Goal: Task Accomplishment & Management: Use online tool/utility

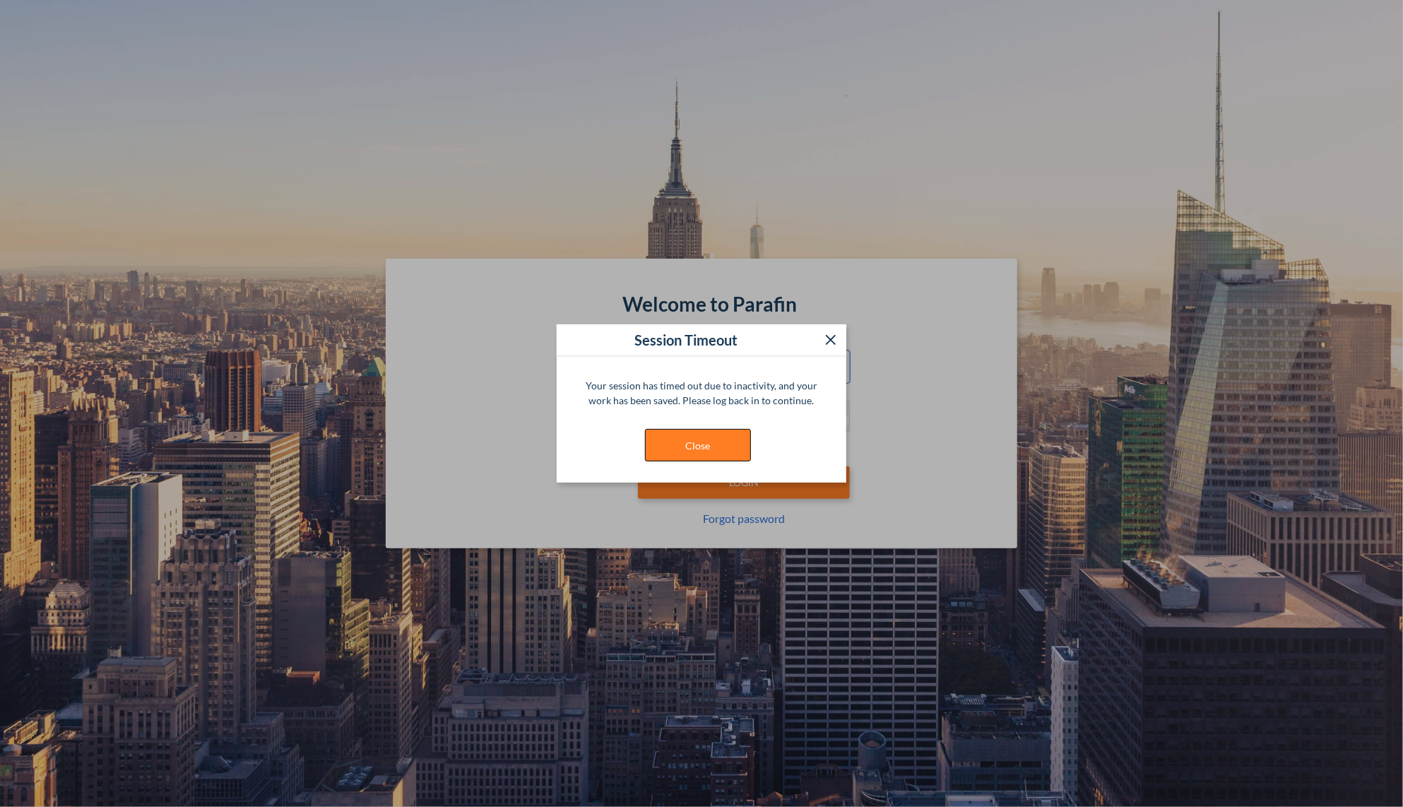
type input "**********"
click at [668, 435] on button "Close" at bounding box center [698, 445] width 106 height 33
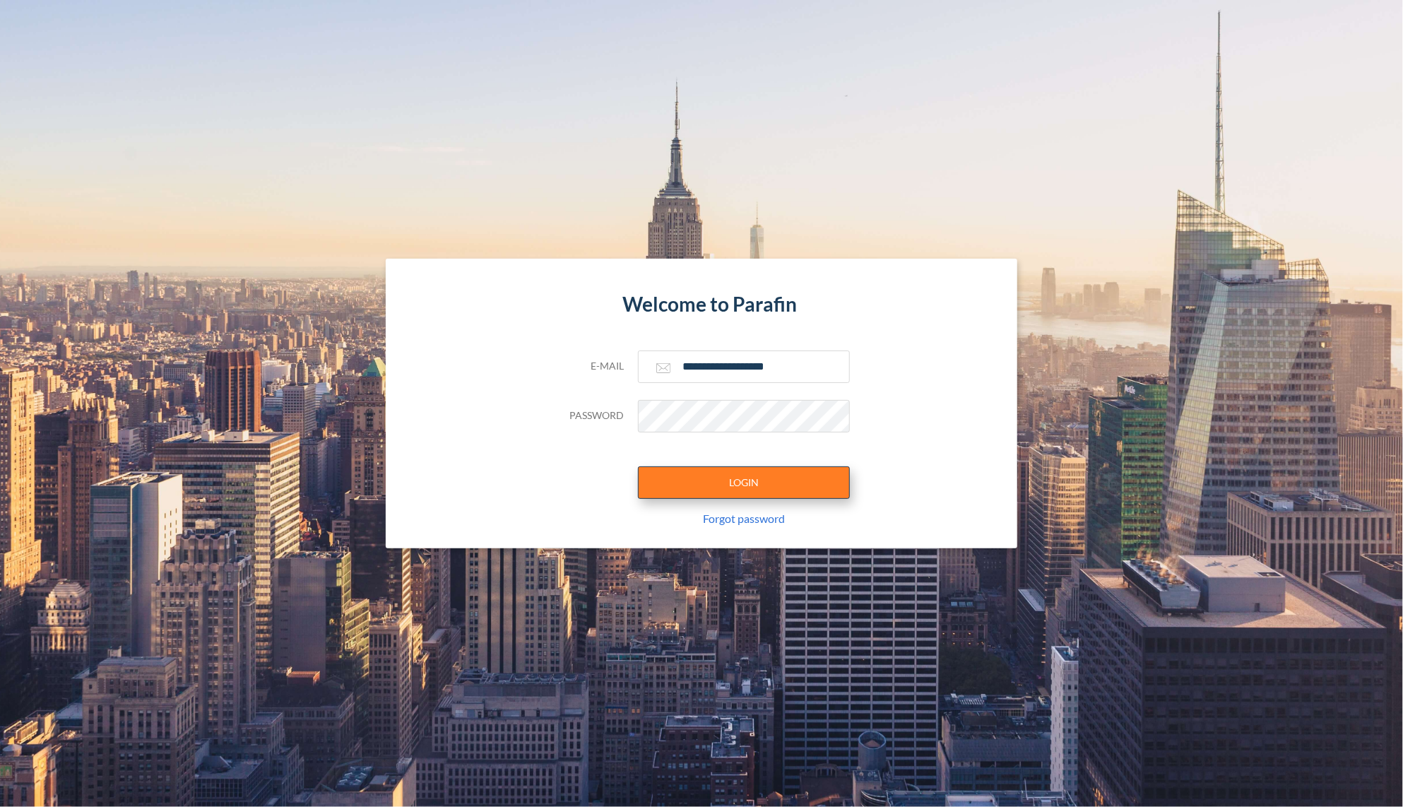
click at [756, 489] on button "LOGIN" at bounding box center [744, 482] width 212 height 33
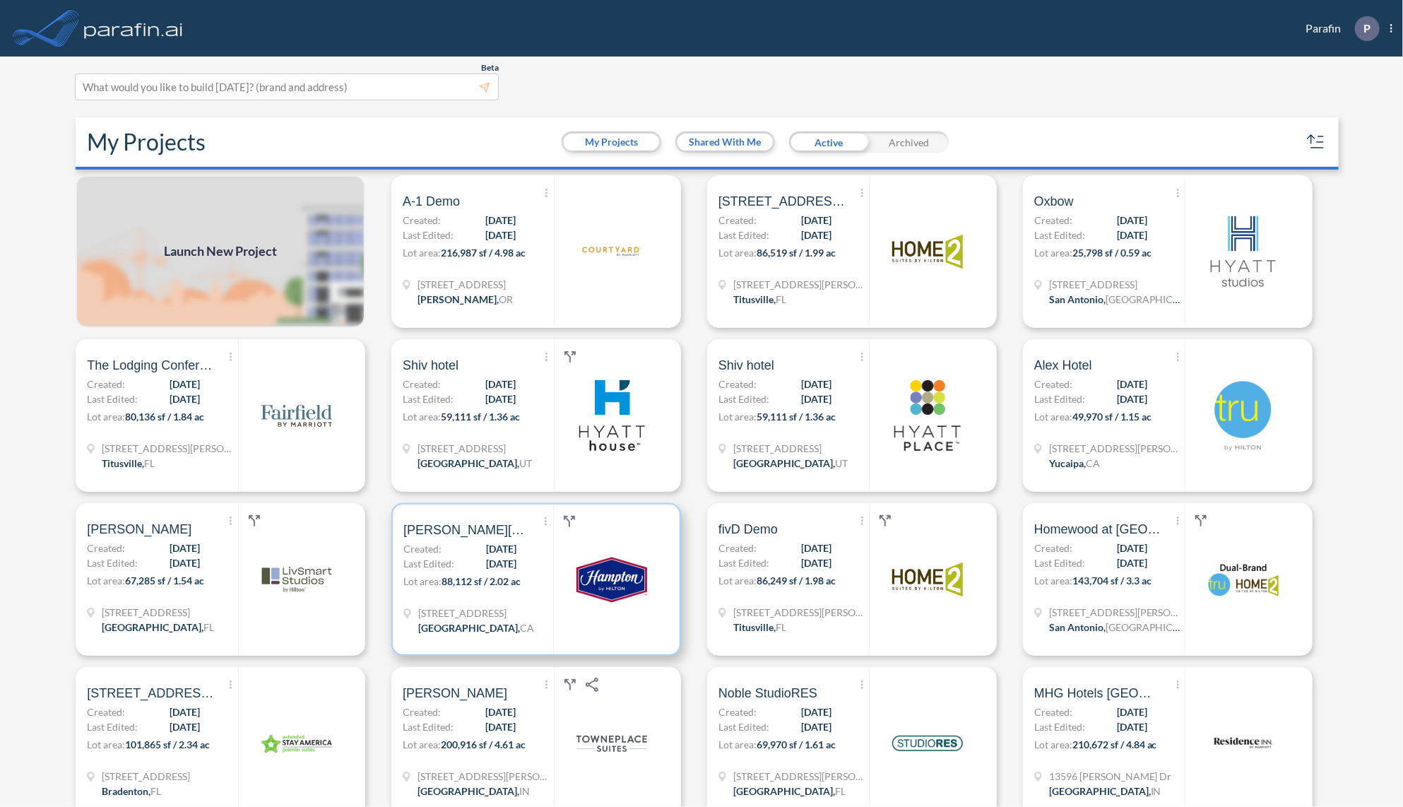
click at [477, 585] on span "88,112 sf / 2.02 ac" at bounding box center [481, 581] width 79 height 12
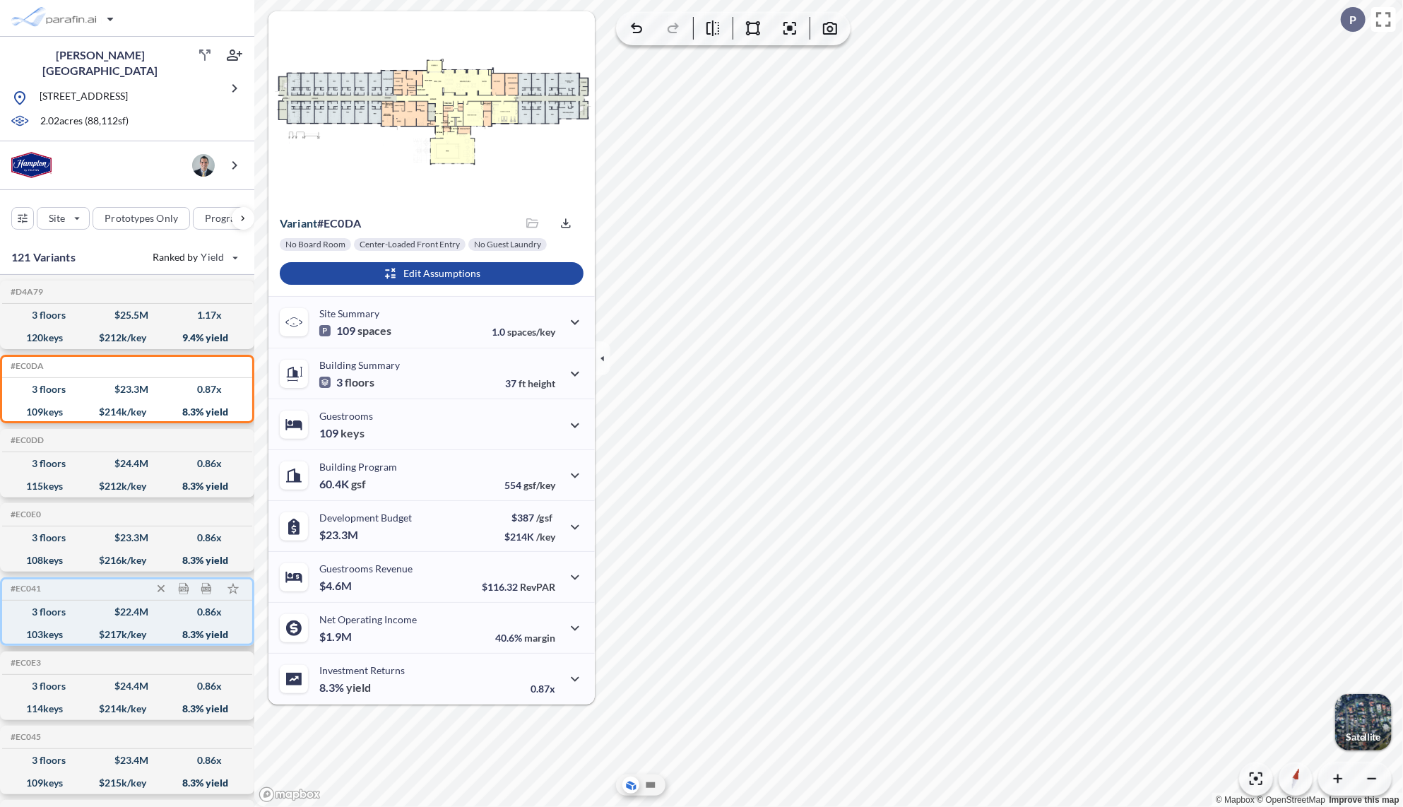
click at [85, 615] on div "3 floors $ 22.4 M 0.86 x" at bounding box center [127, 612] width 239 height 23
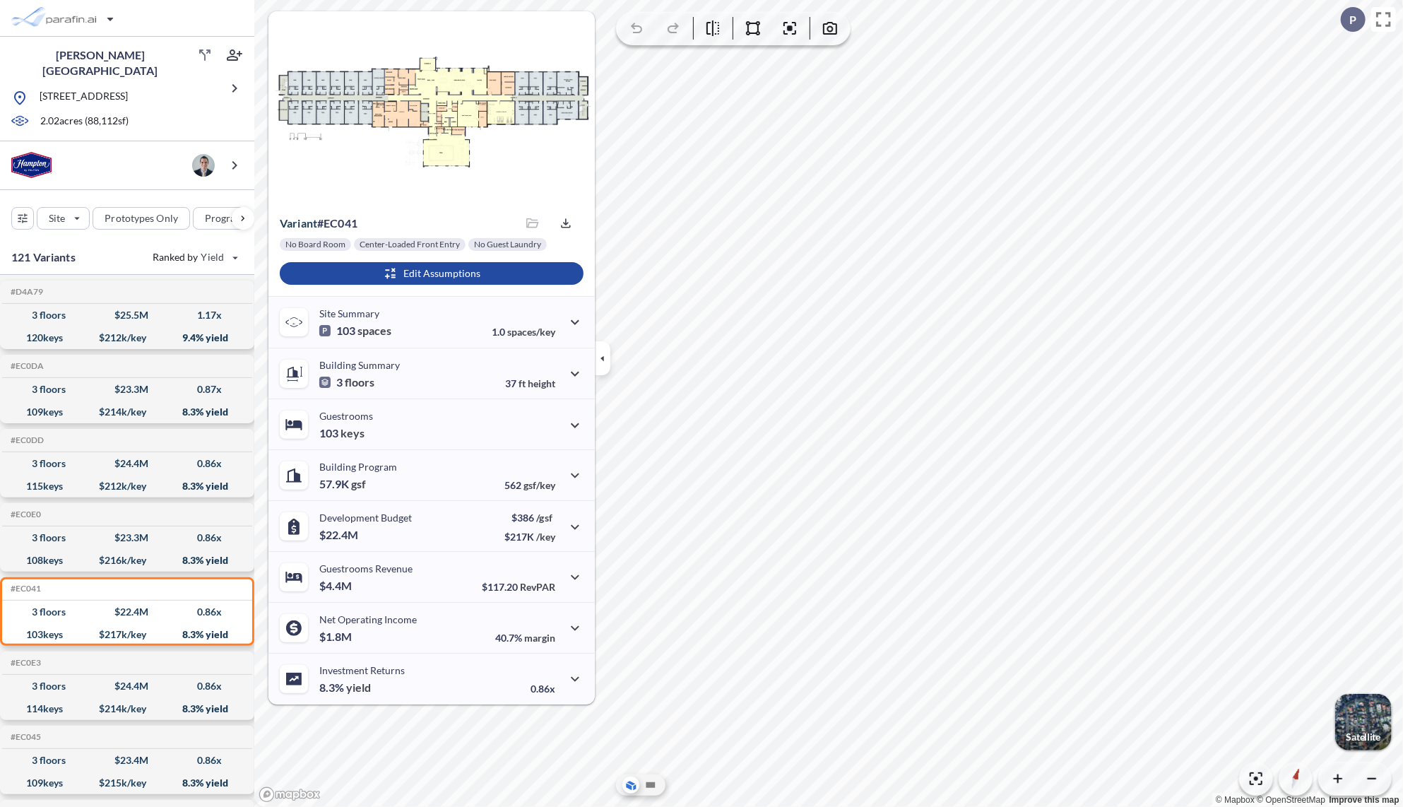
click at [601, 360] on icon "button" at bounding box center [603, 358] width 16 height 16
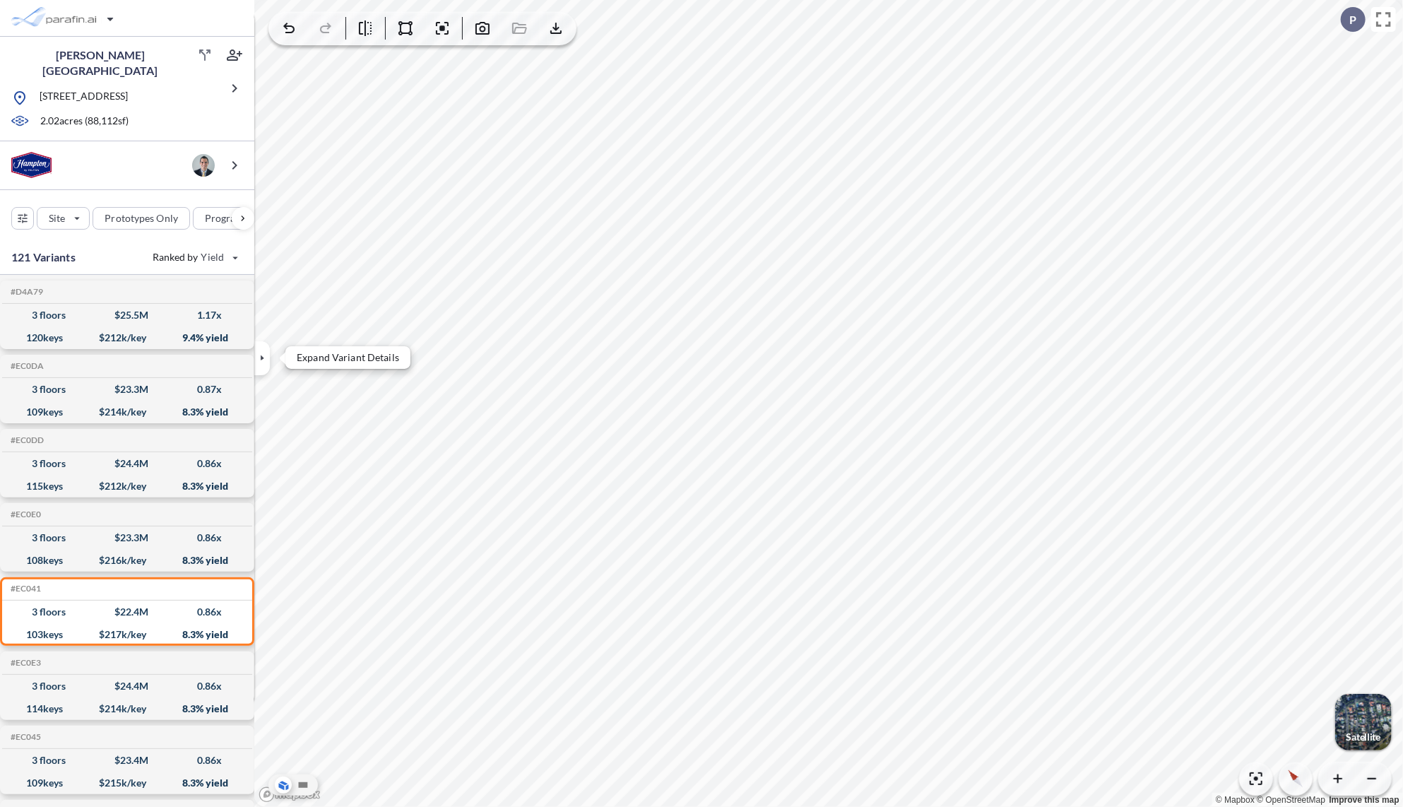
click at [261, 361] on icon "button" at bounding box center [262, 358] width 16 height 16
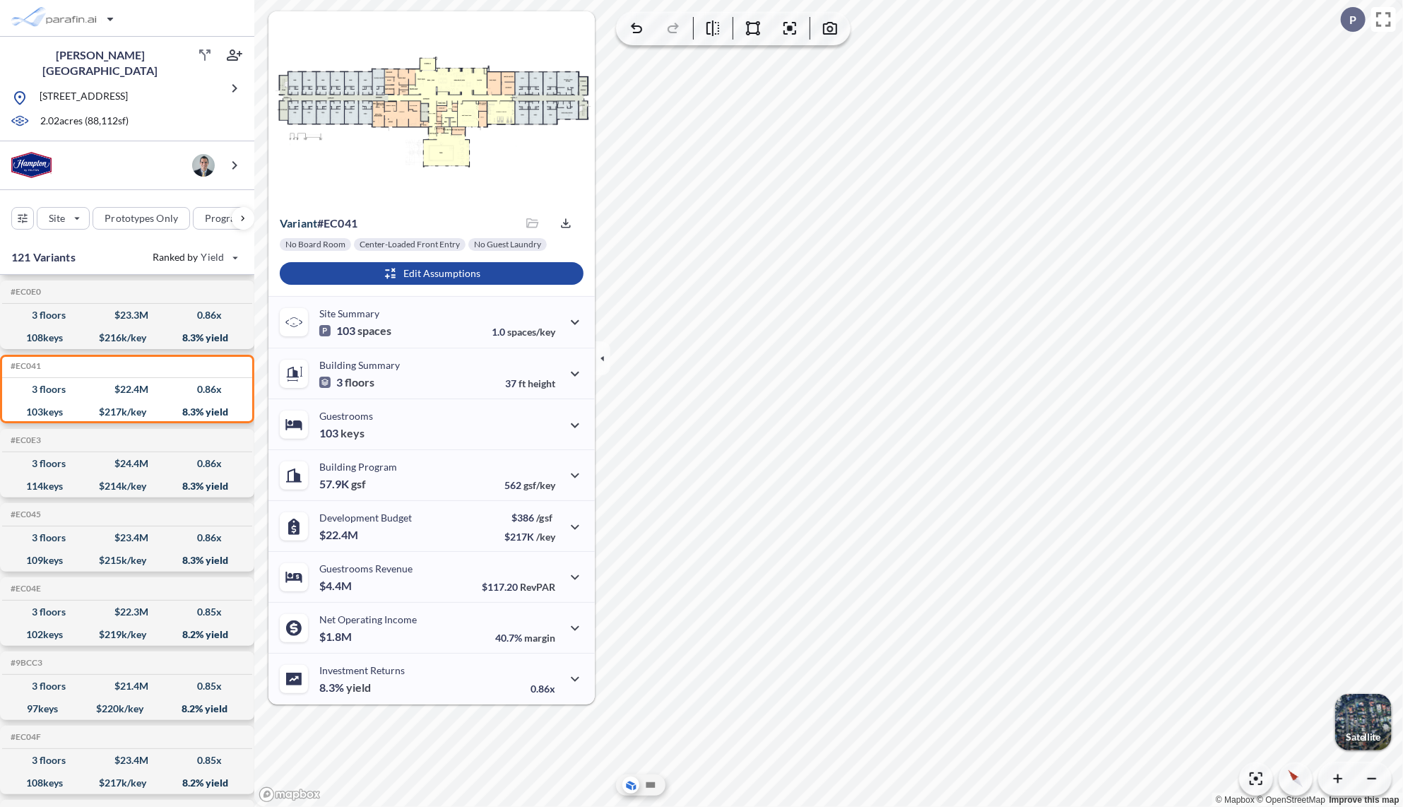
scroll to position [226, 0]
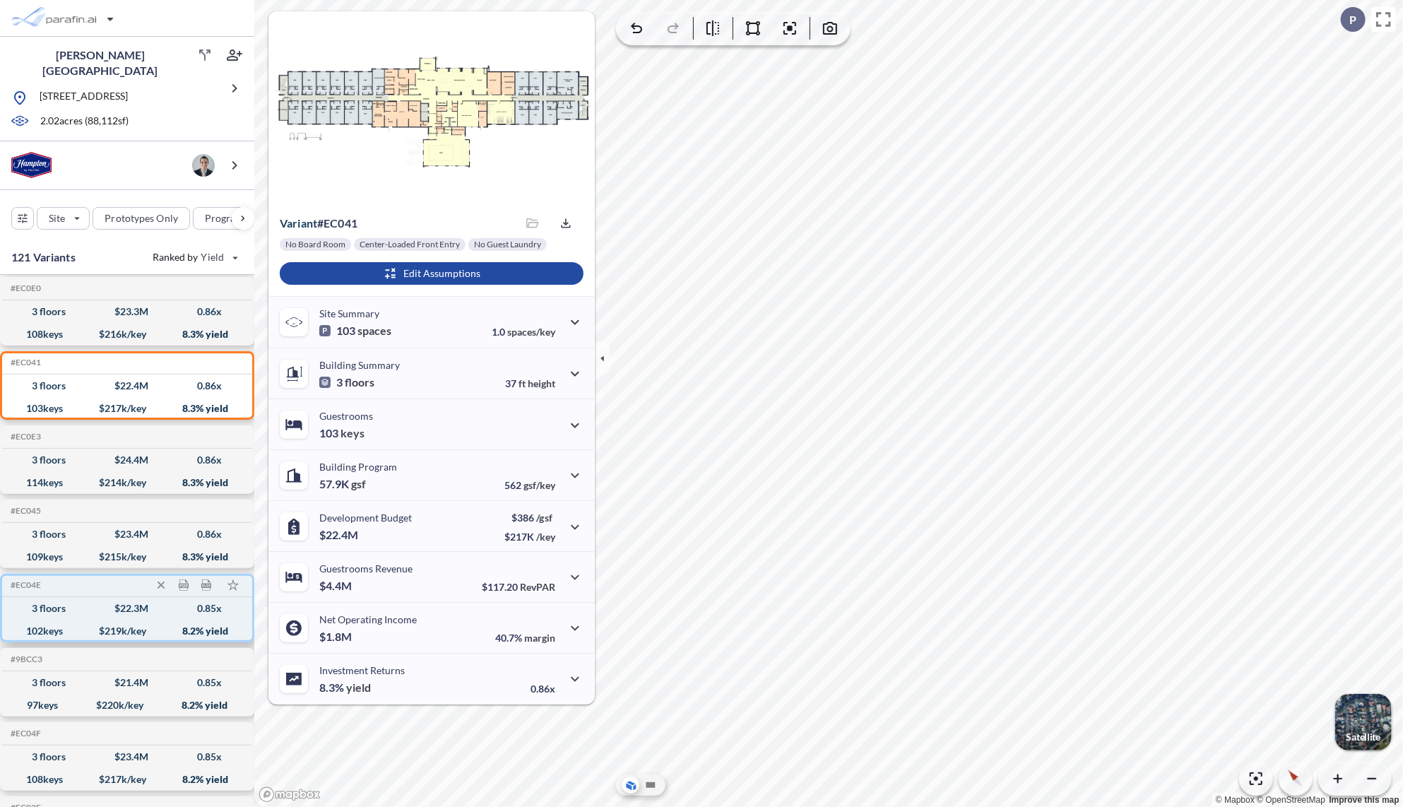
click at [85, 620] on div "102 keys $ 219 k/key 8.2 % yield" at bounding box center [127, 631] width 239 height 23
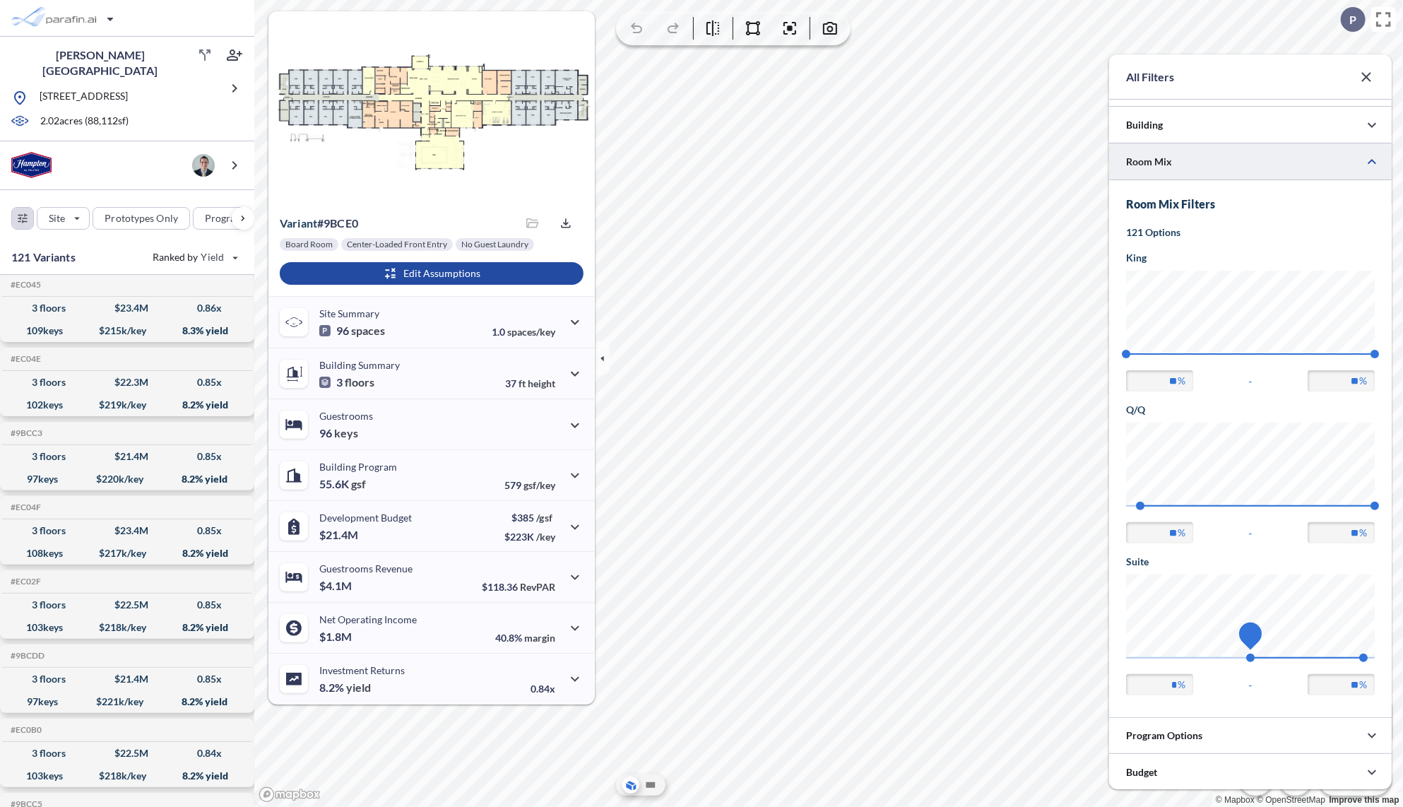
type input "**"
drag, startPoint x: 1232, startPoint y: 664, endPoint x: 1255, endPoint y: 664, distance: 22.6
click at [1255, 662] on span "10" at bounding box center [1250, 658] width 8 height 8
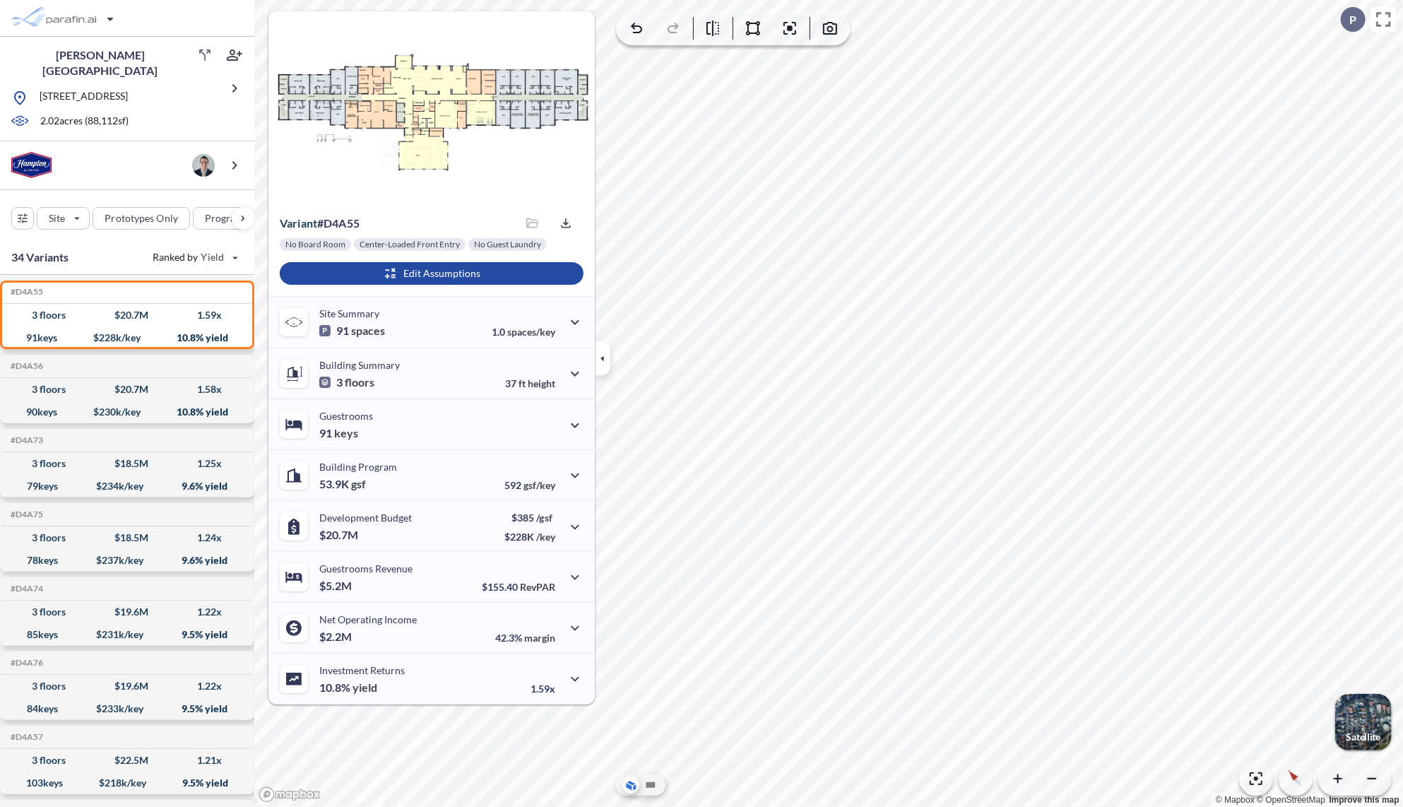
click at [605, 360] on icon "button" at bounding box center [603, 358] width 16 height 16
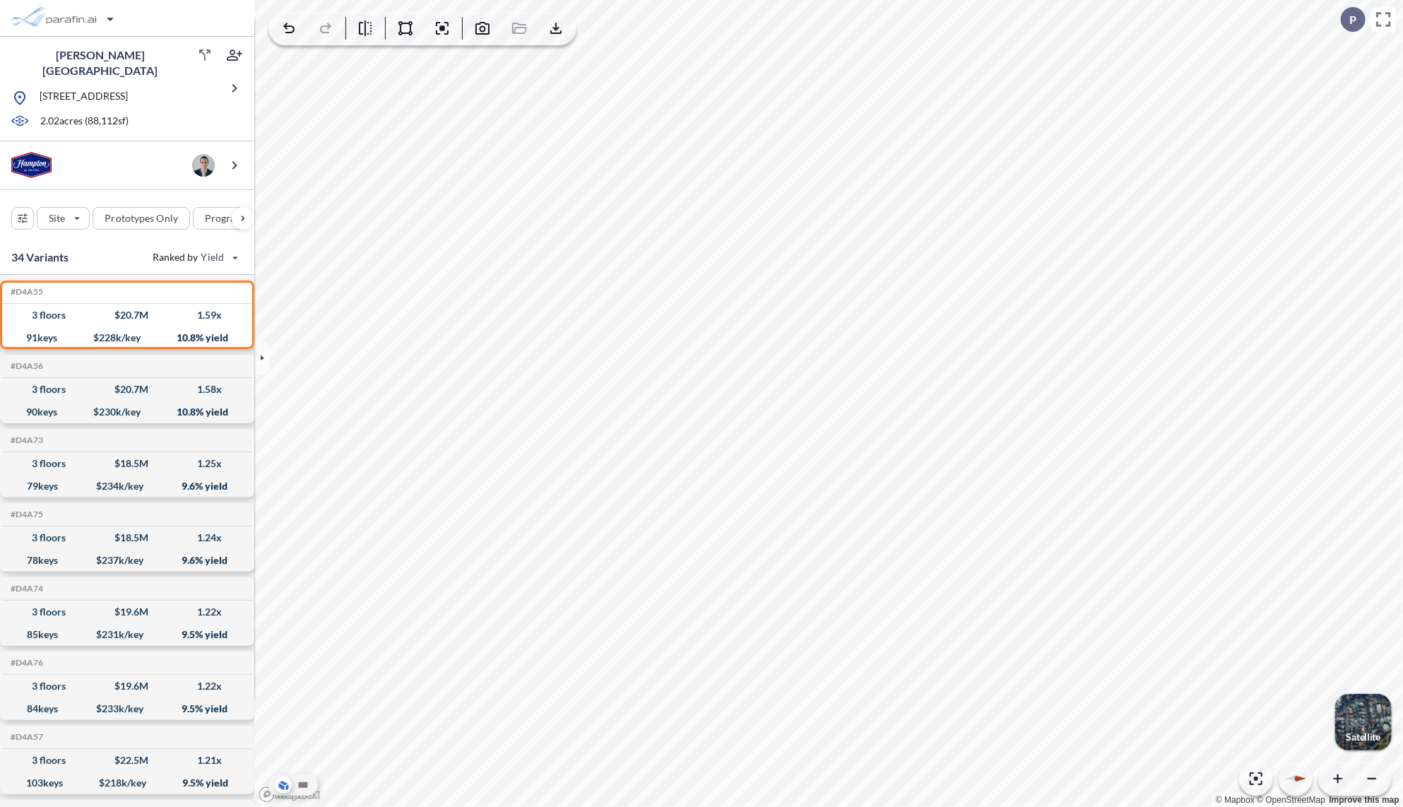
click at [1369, 722] on div "button" at bounding box center [1363, 722] width 57 height 57
click at [268, 357] on icon "button" at bounding box center [262, 358] width 16 height 16
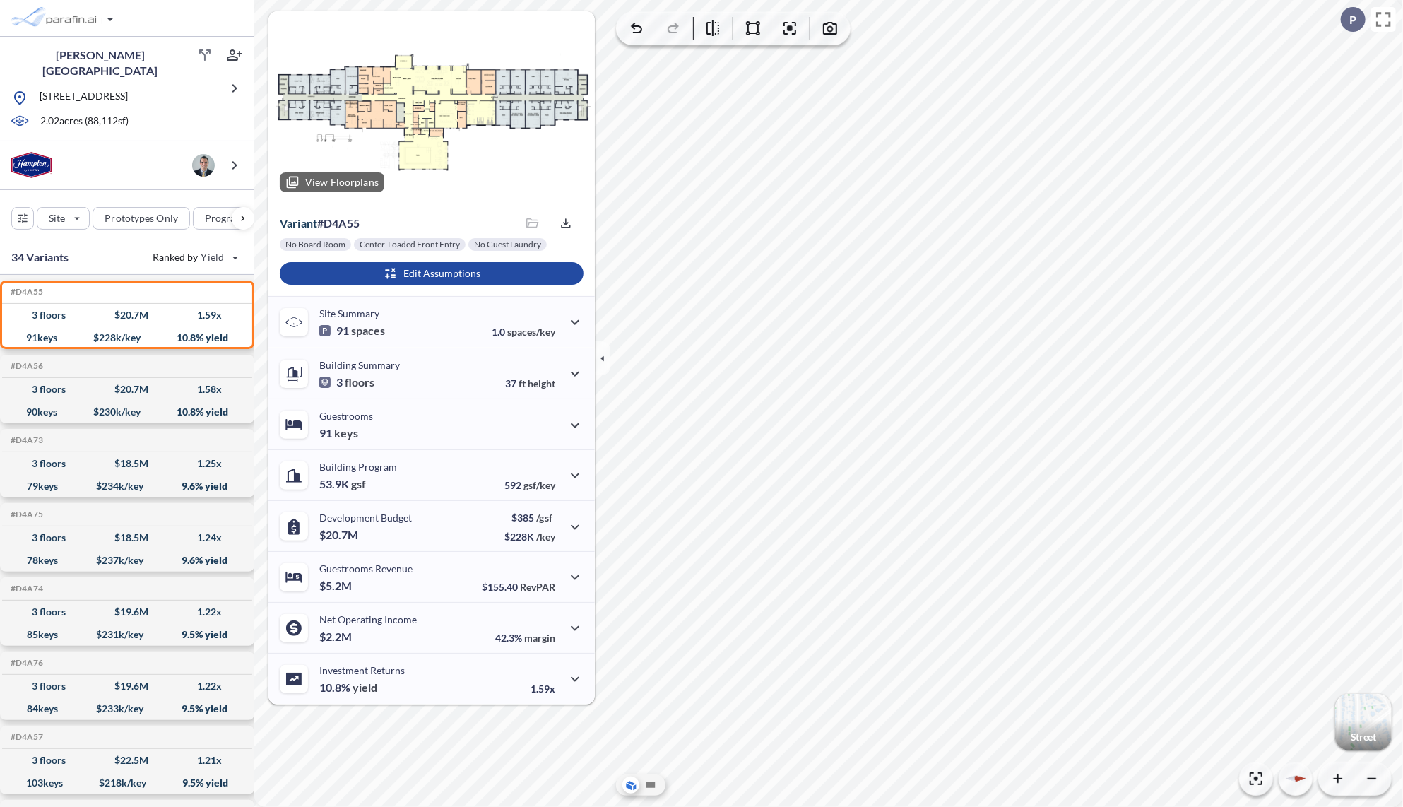
click at [399, 88] on div at bounding box center [431, 107] width 326 height 192
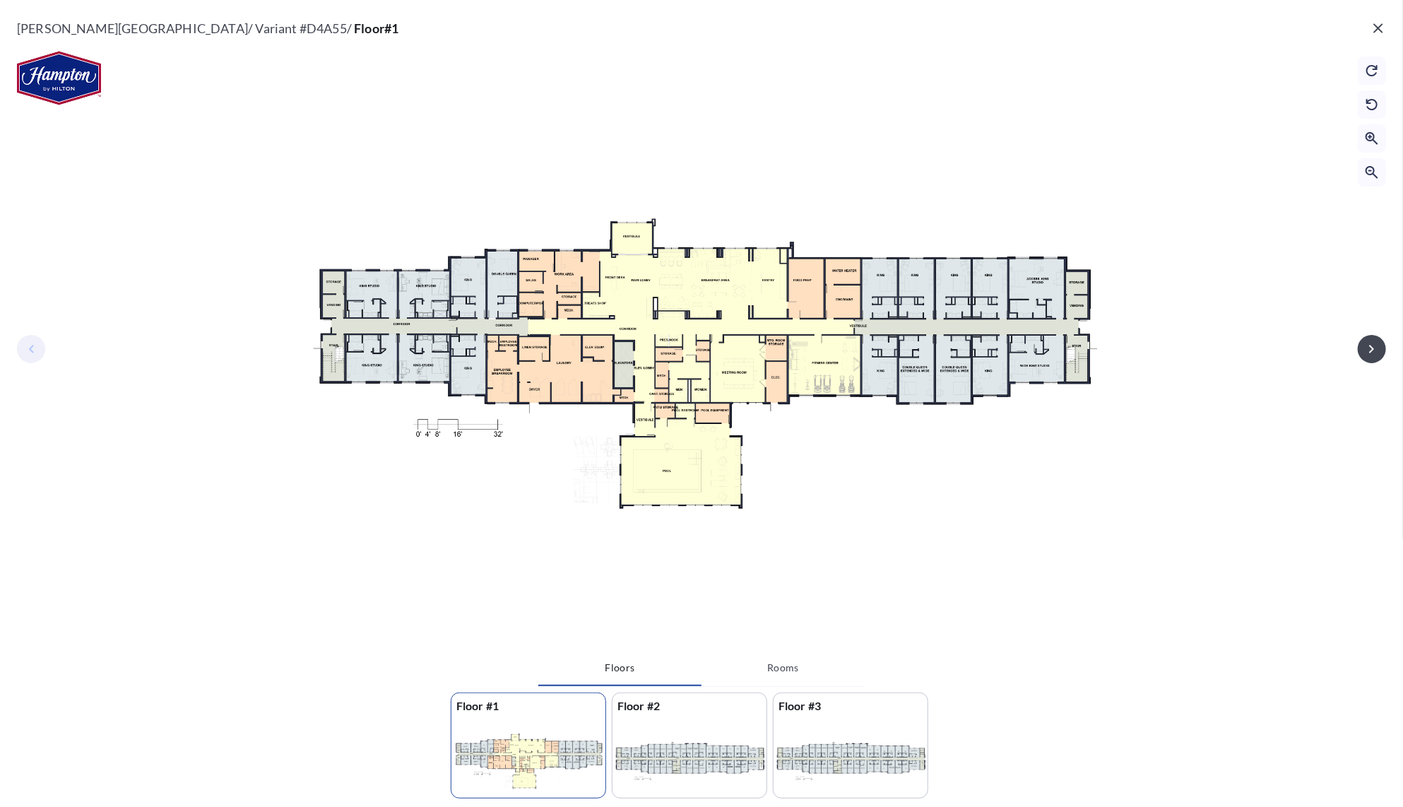
click at [710, 769] on div at bounding box center [690, 759] width 154 height 81
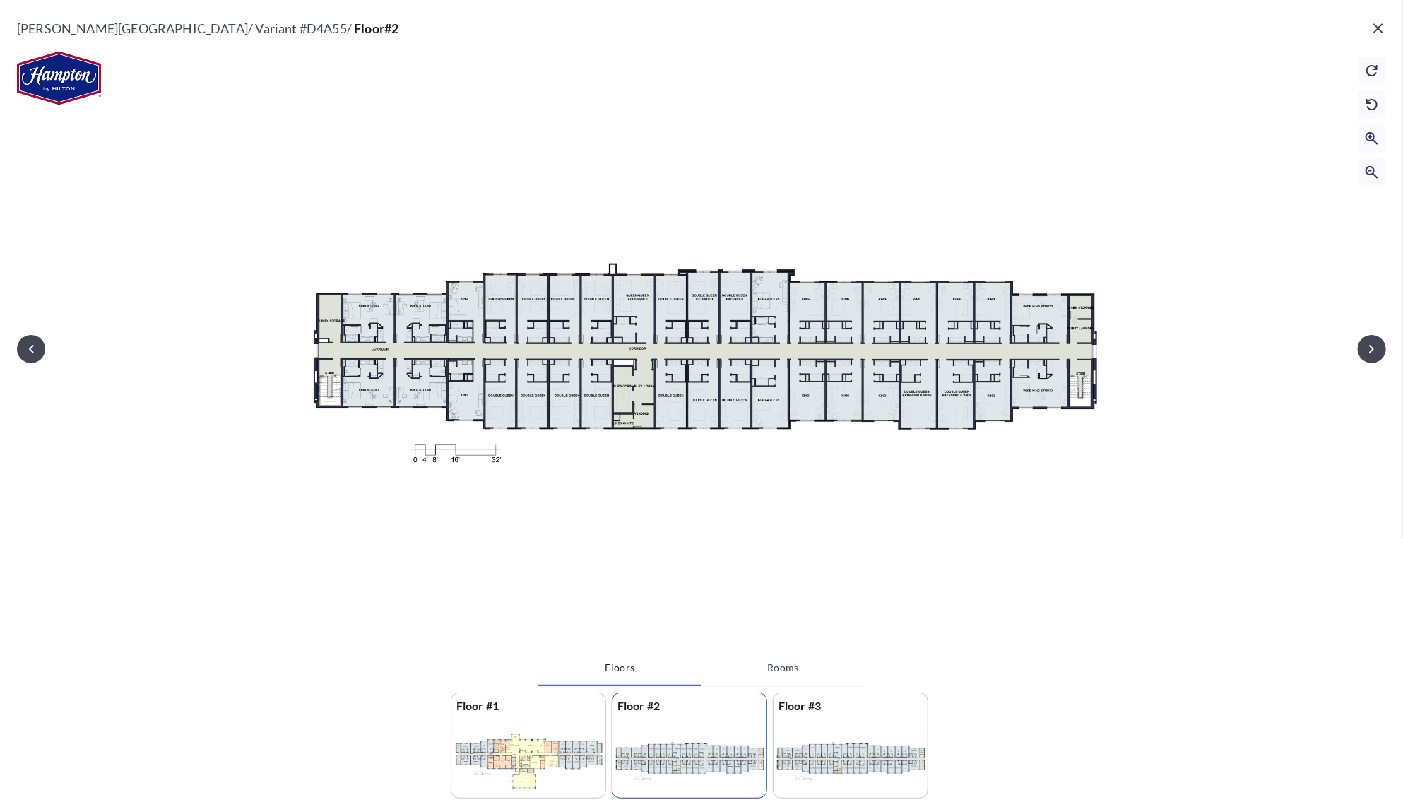
click at [813, 767] on div at bounding box center [851, 759] width 154 height 81
click at [684, 757] on div at bounding box center [690, 759] width 154 height 81
click at [521, 762] on div at bounding box center [528, 759] width 154 height 81
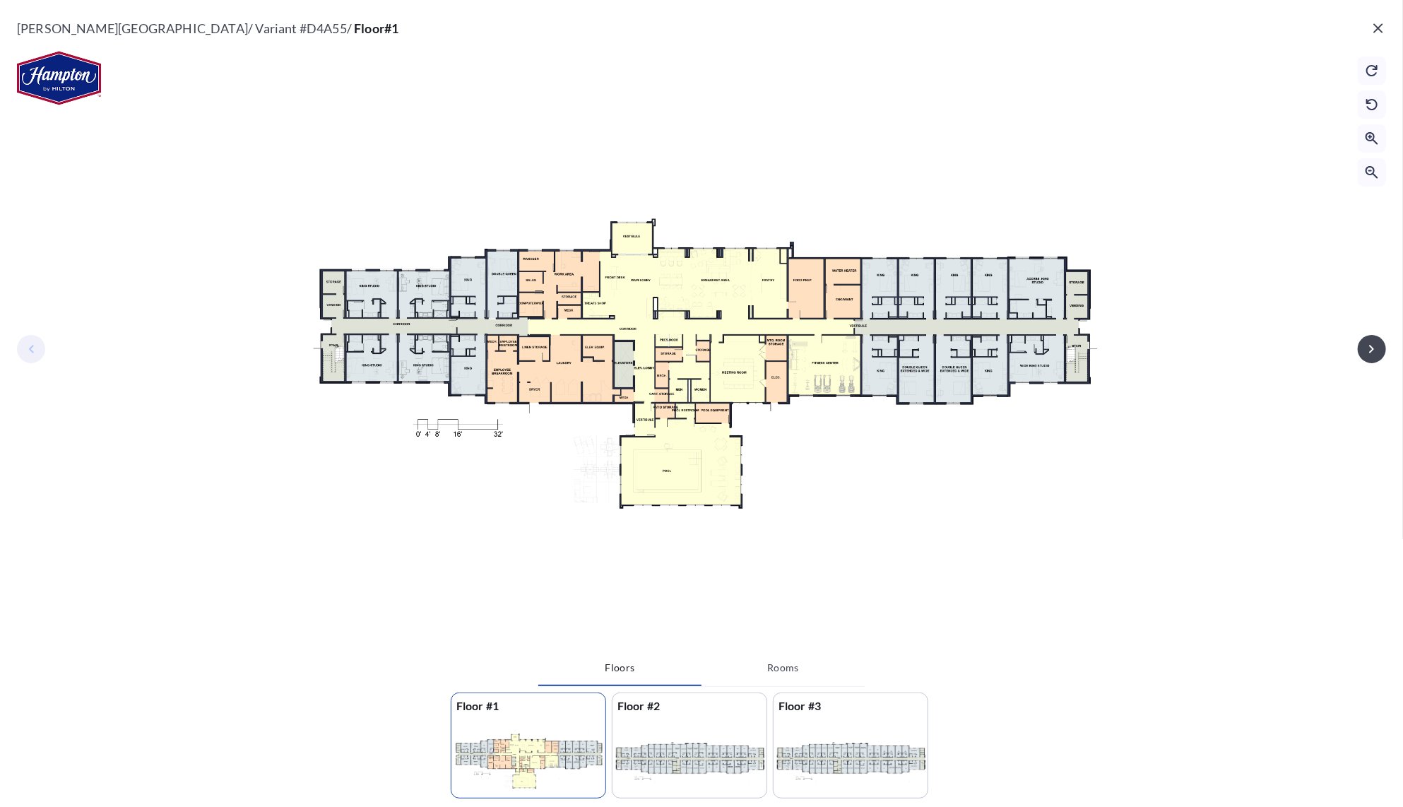
click at [1379, 35] on icon "button" at bounding box center [1378, 28] width 17 height 17
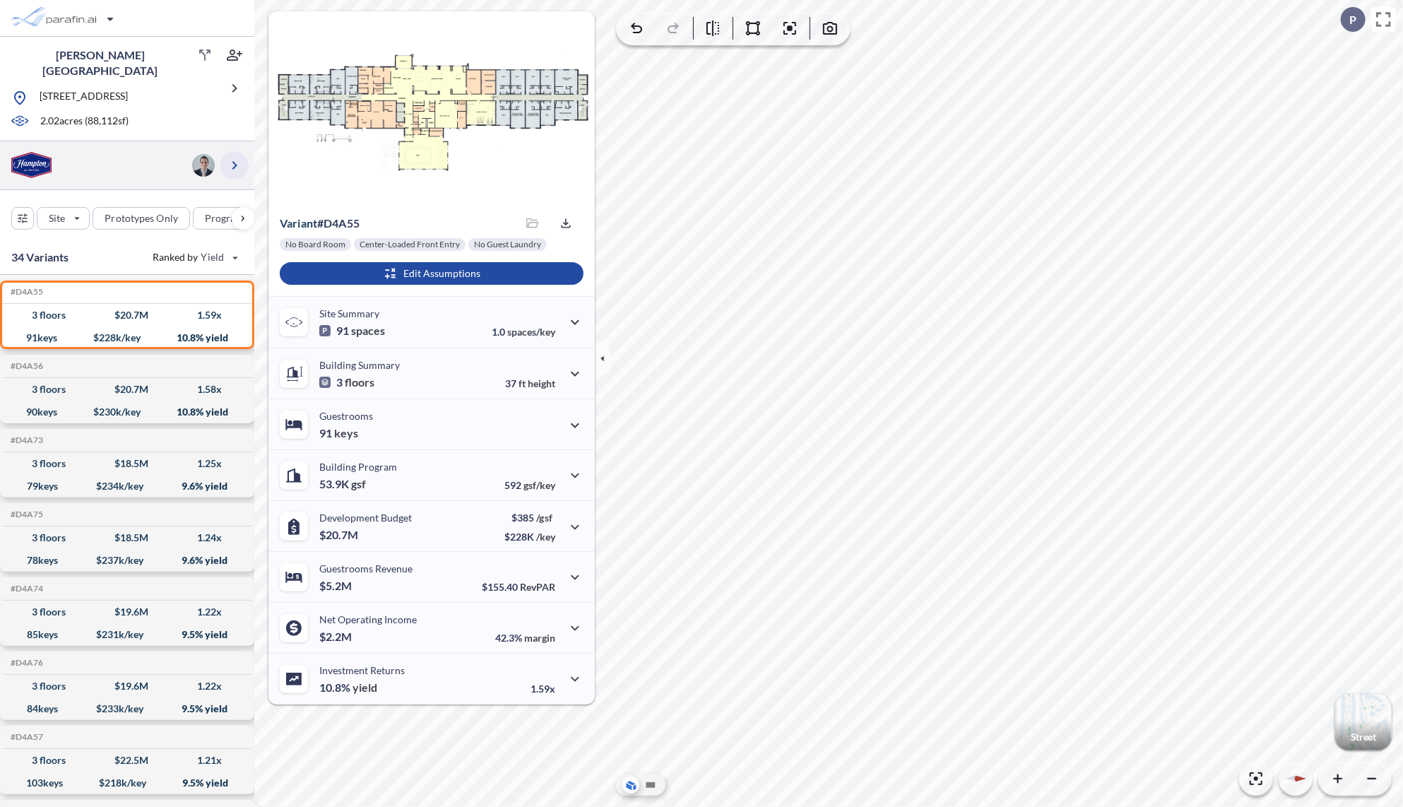
click at [232, 163] on icon "button" at bounding box center [234, 165] width 17 height 17
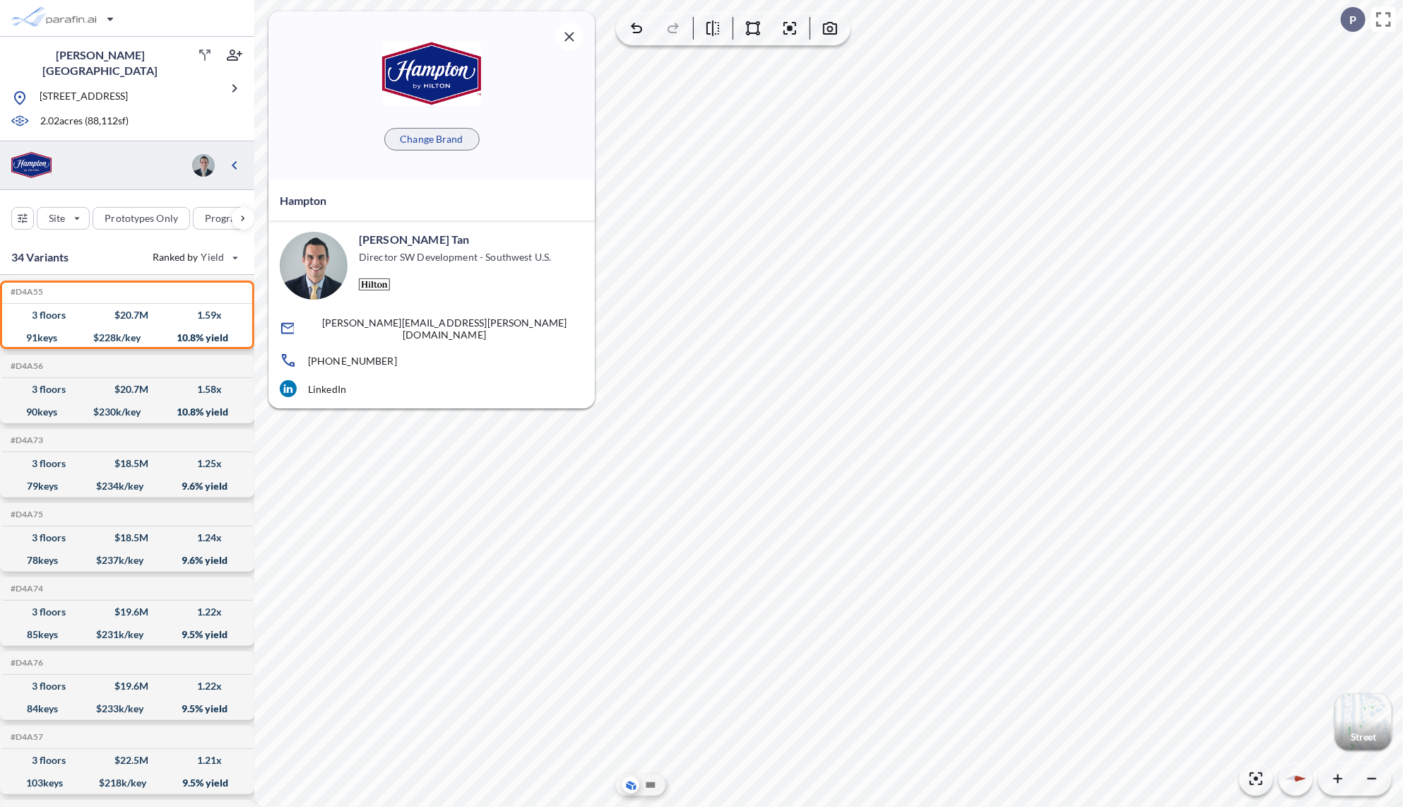
click at [434, 138] on p "Change Brand" at bounding box center [431, 139] width 63 height 14
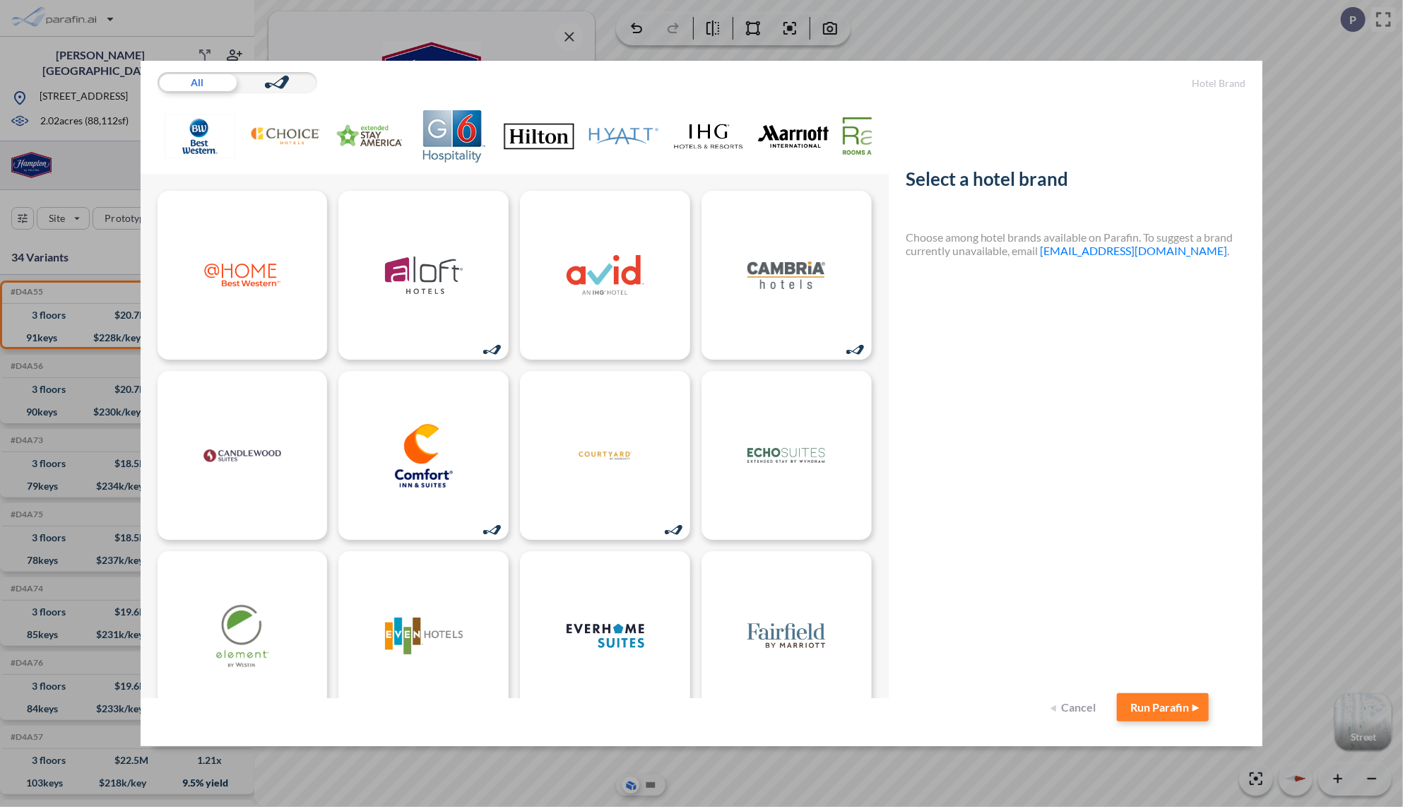
click at [518, 124] on img at bounding box center [539, 136] width 71 height 52
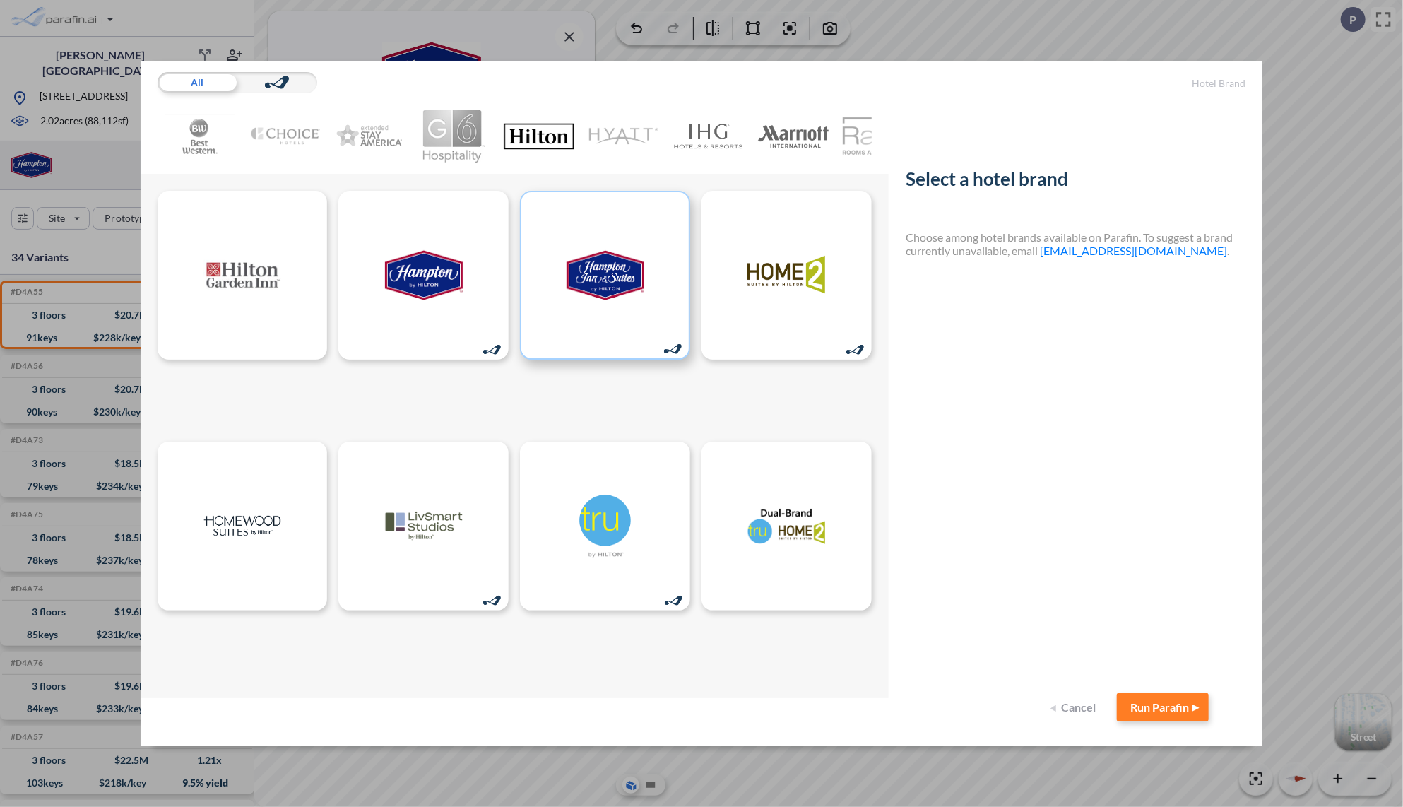
click at [633, 278] on img at bounding box center [606, 275] width 78 height 64
click at [1156, 706] on button "Run Parafin" at bounding box center [1163, 707] width 92 height 28
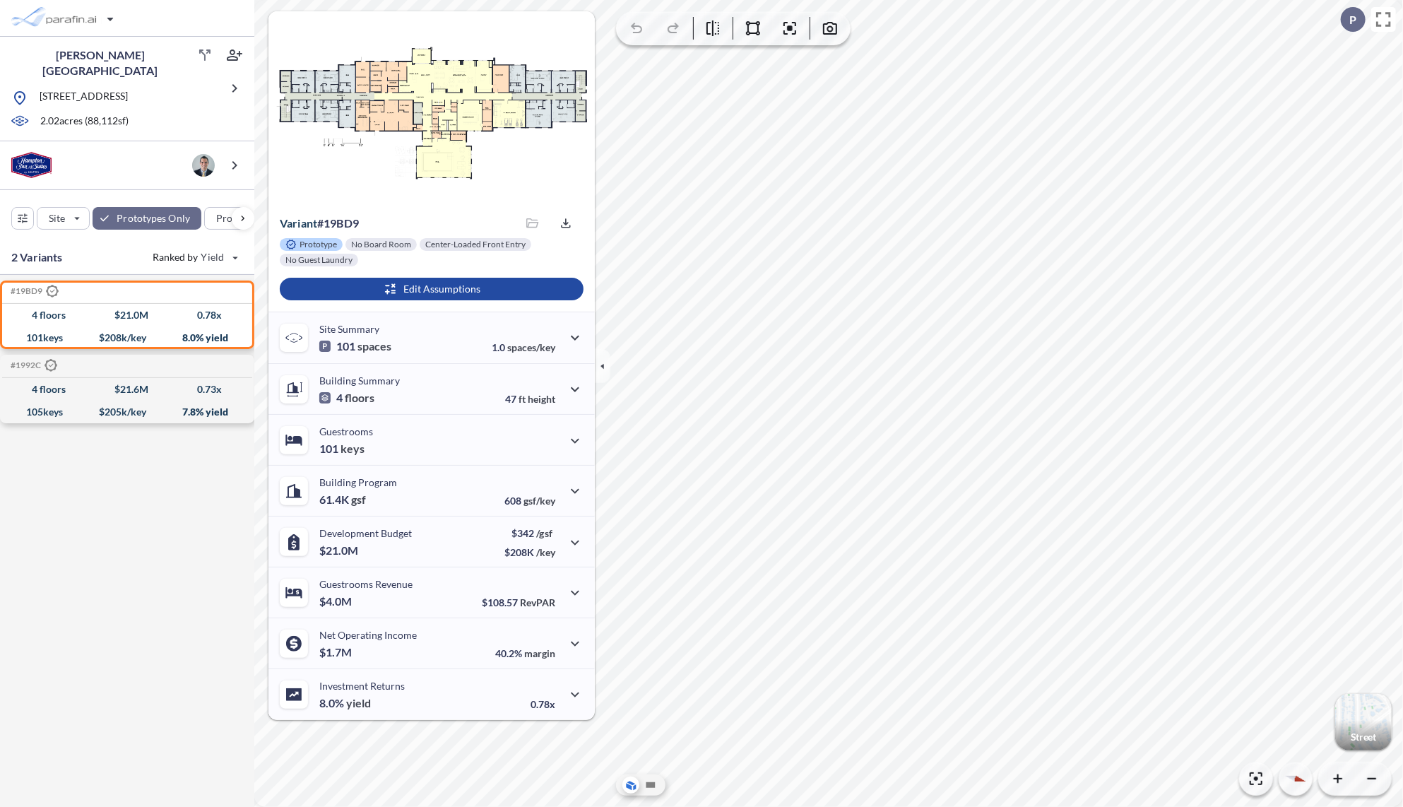
click at [149, 470] on div "#19BD9 .st0{fill:#fff;stroke:#000;stroke-width:35;stroke-linecap:round;stroke-m…" at bounding box center [127, 543] width 254 height 537
click at [88, 496] on div "#19BD9 .st0{fill:#fff;stroke:#000;stroke-width:35;stroke-linecap:round;stroke-m…" at bounding box center [127, 543] width 254 height 537
click at [42, 164] on img at bounding box center [31, 165] width 40 height 26
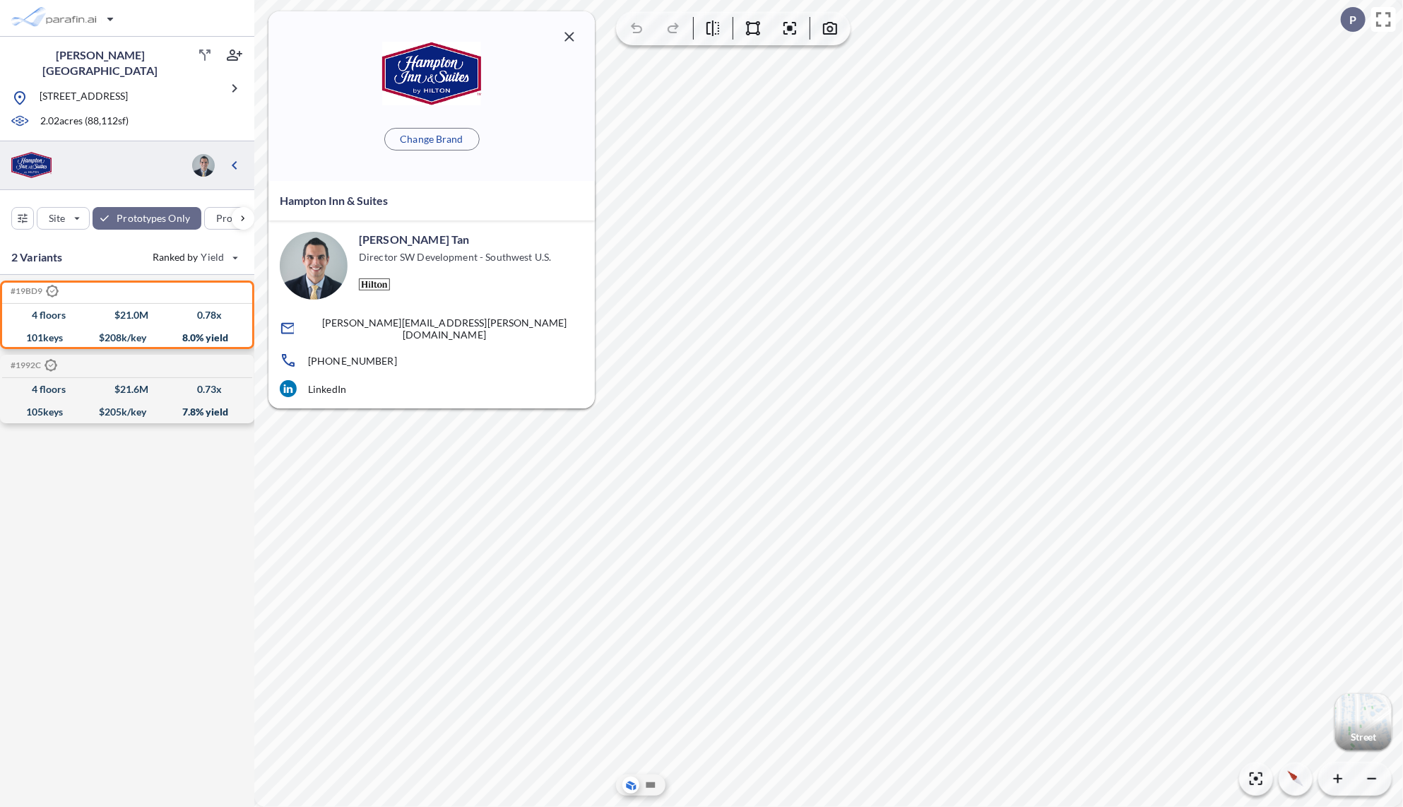
click at [569, 37] on icon "button" at bounding box center [569, 36] width 9 height 9
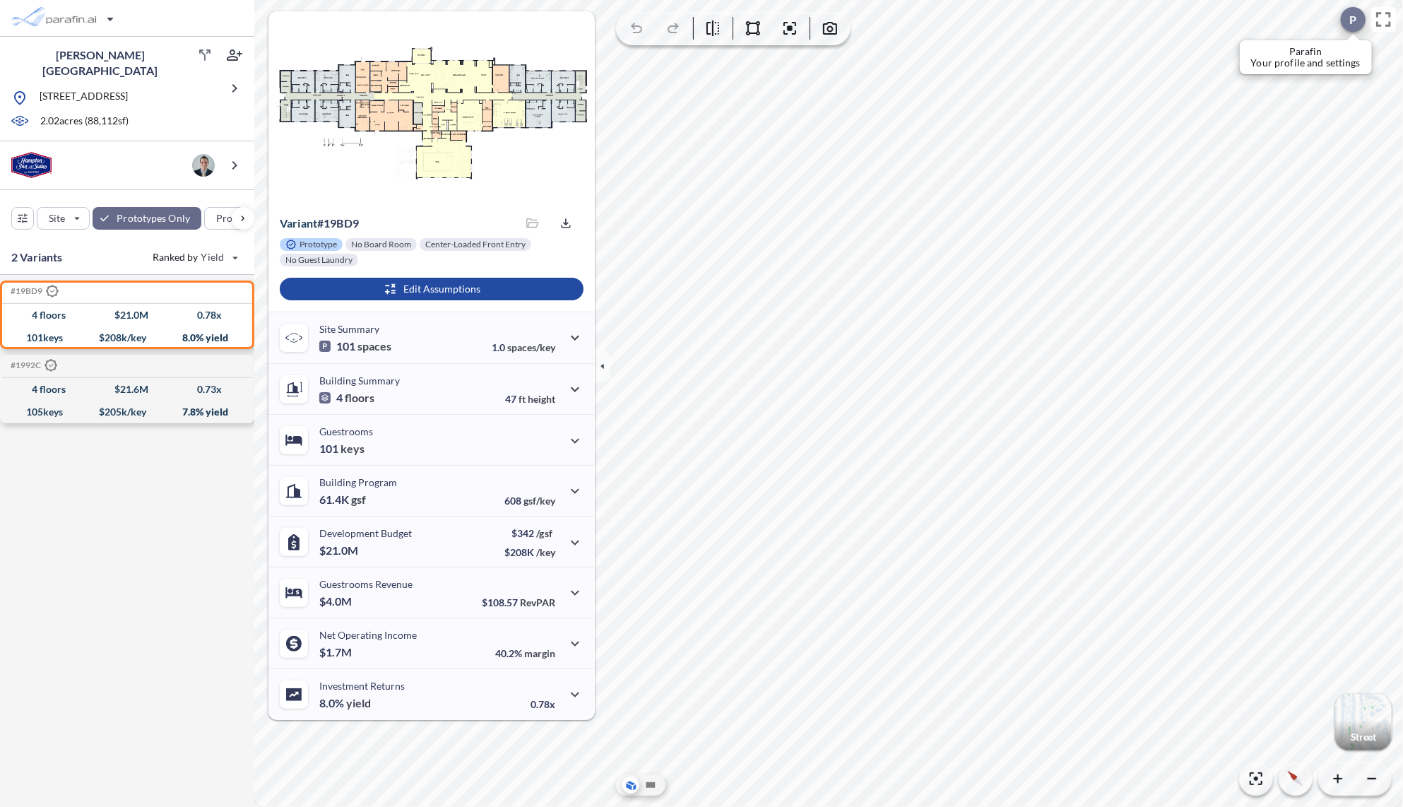
click at [1359, 18] on div at bounding box center [1353, 19] width 25 height 25
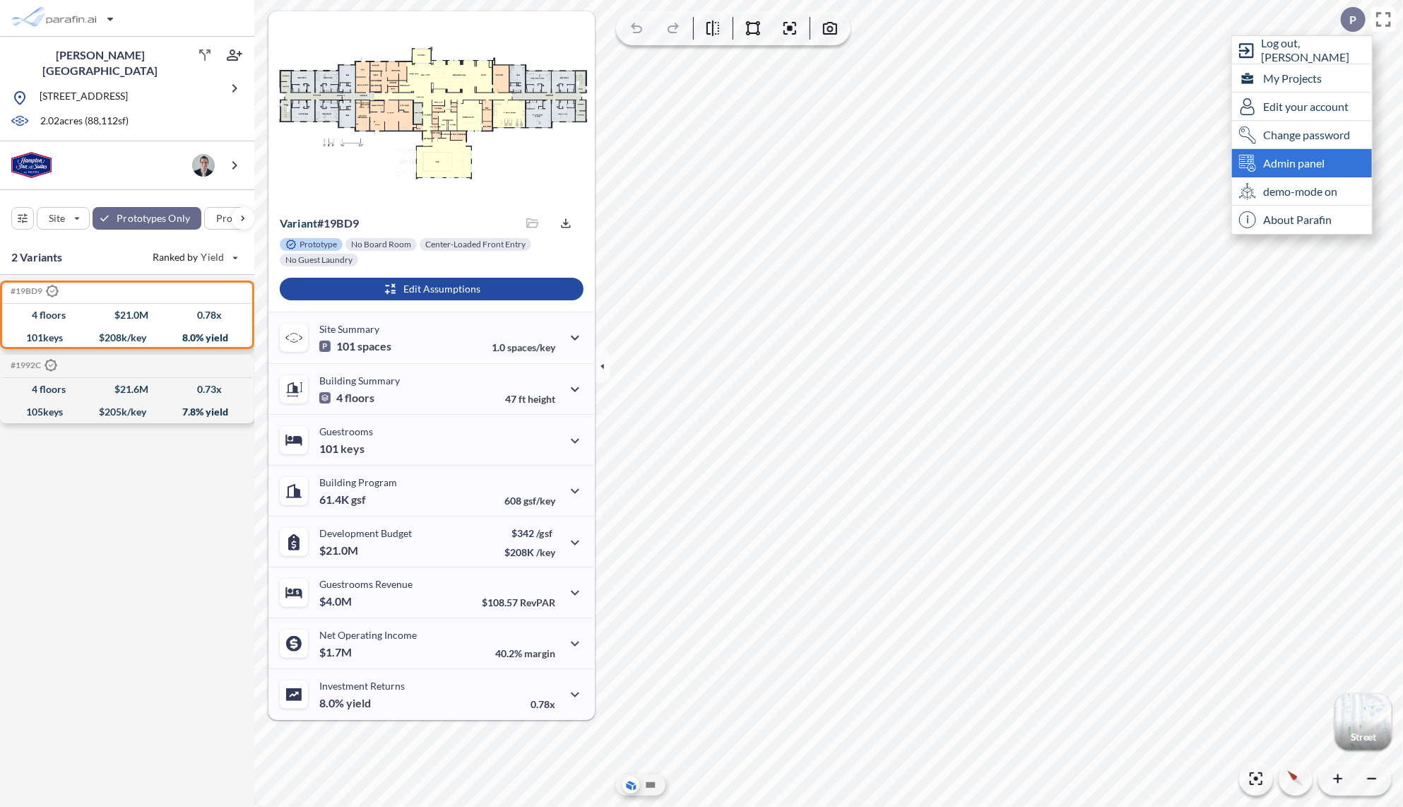
click at [1301, 169] on span "Admin panel" at bounding box center [1293, 163] width 61 height 14
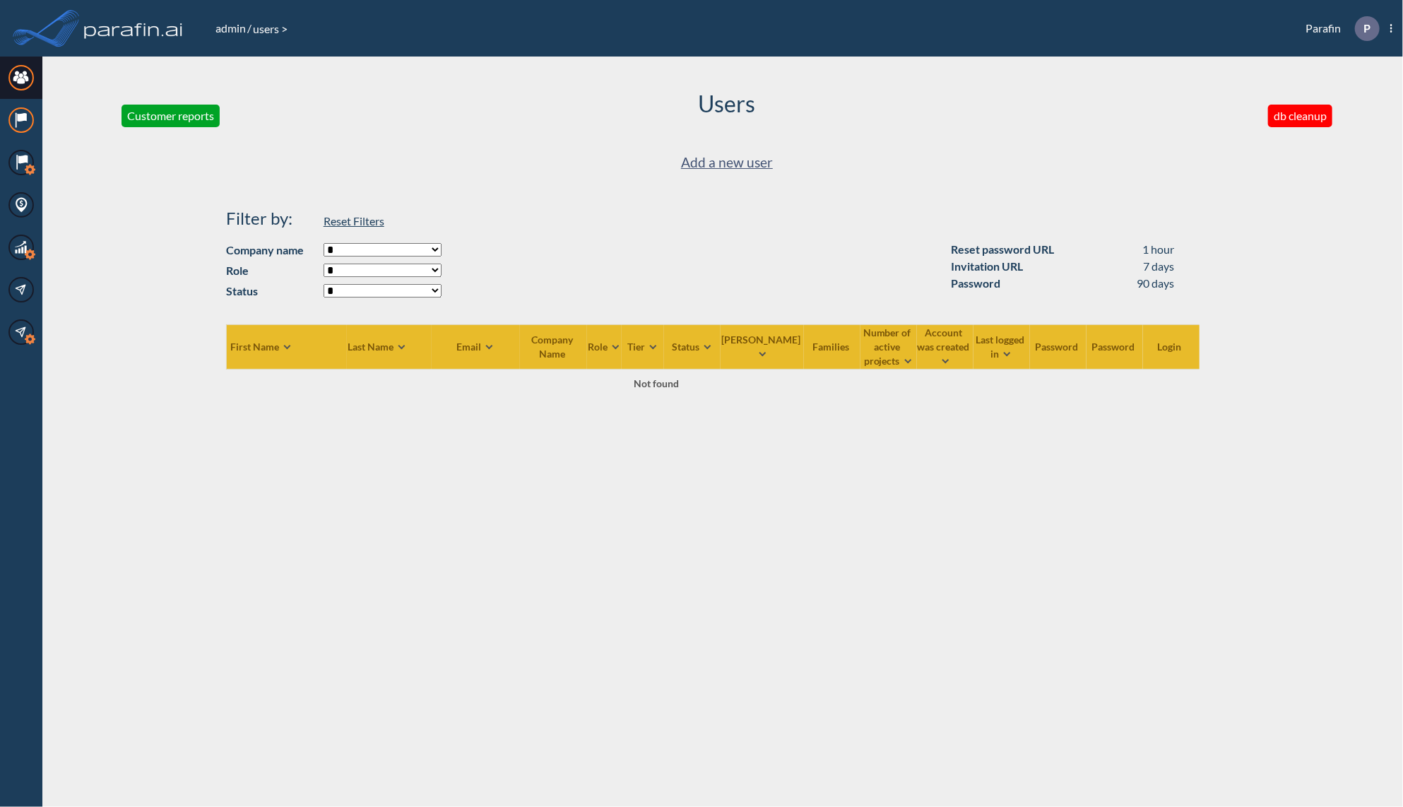
click at [17, 119] on icon "Hotel Brands" at bounding box center [20, 119] width 25 height 25
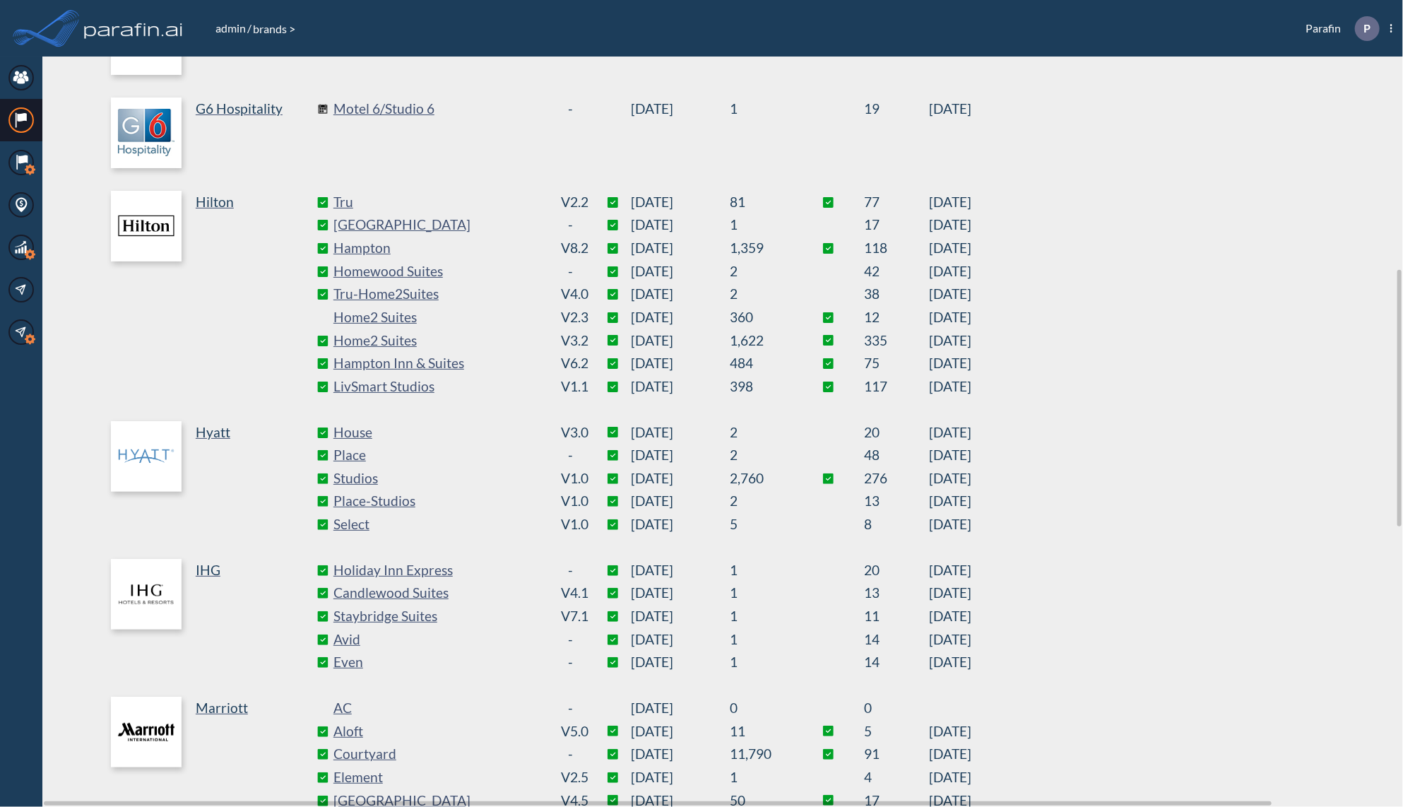
scroll to position [622, 0]
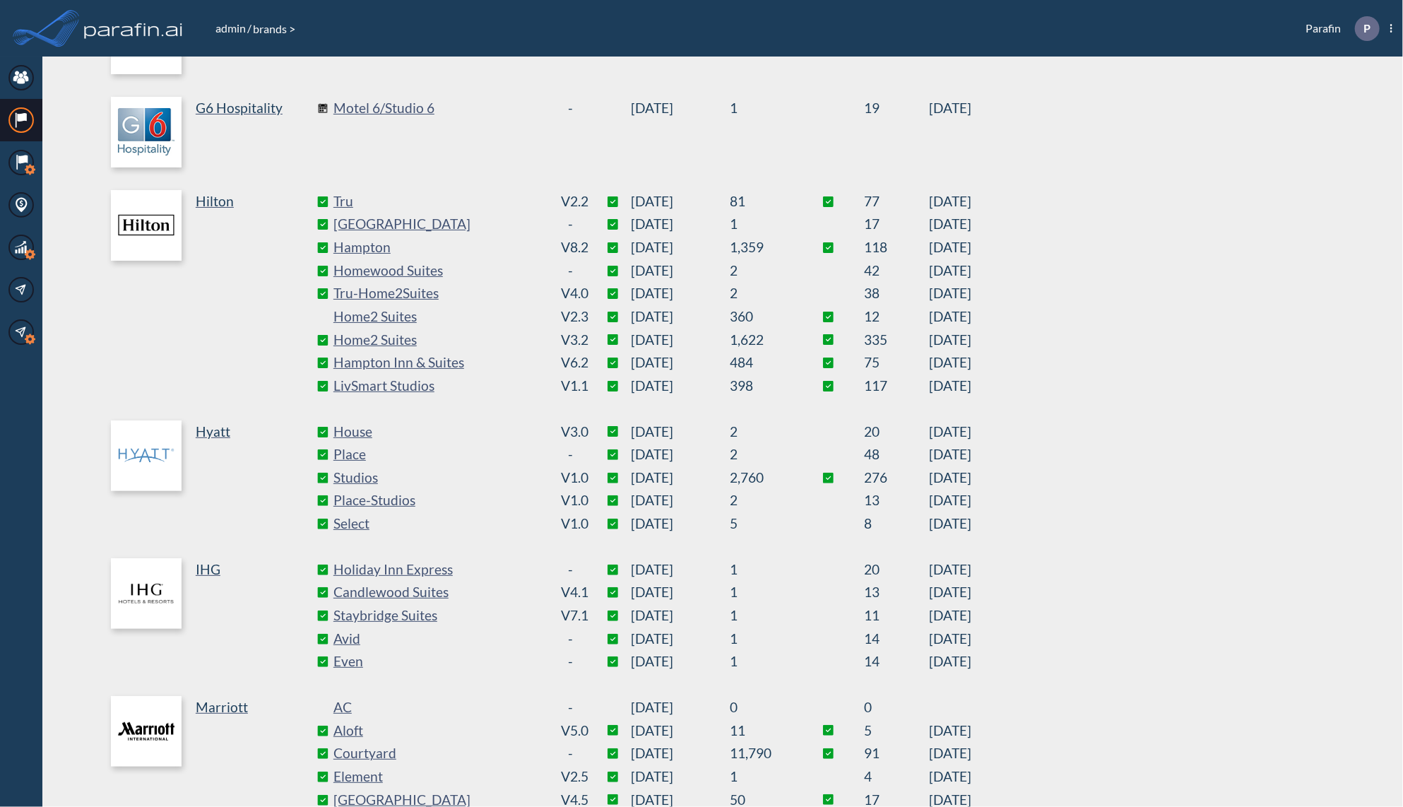
click at [1155, 327] on li "Home2 Suites v2.3 04/30/2025 360 12 10/14/2022" at bounding box center [938, 316] width 1211 height 23
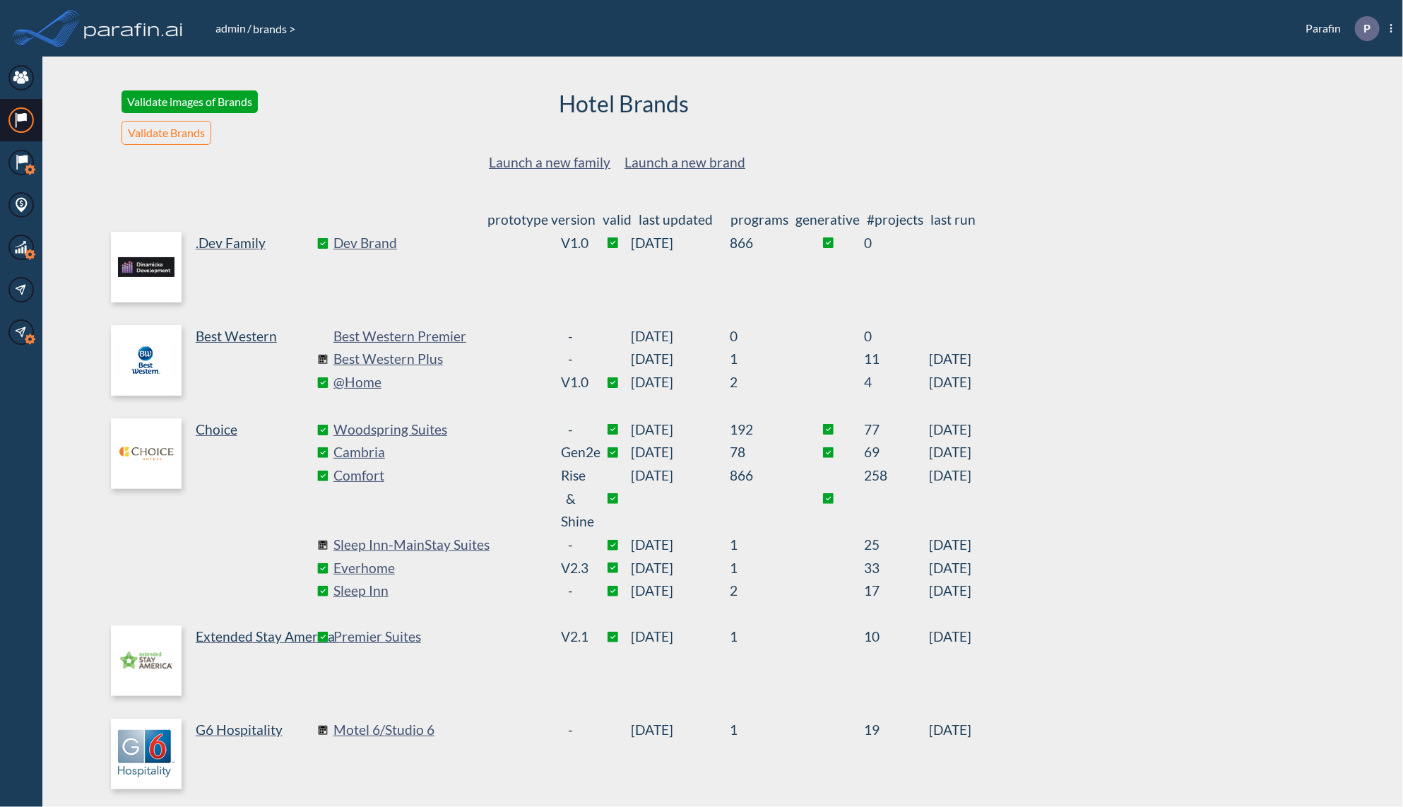
scroll to position [622, 0]
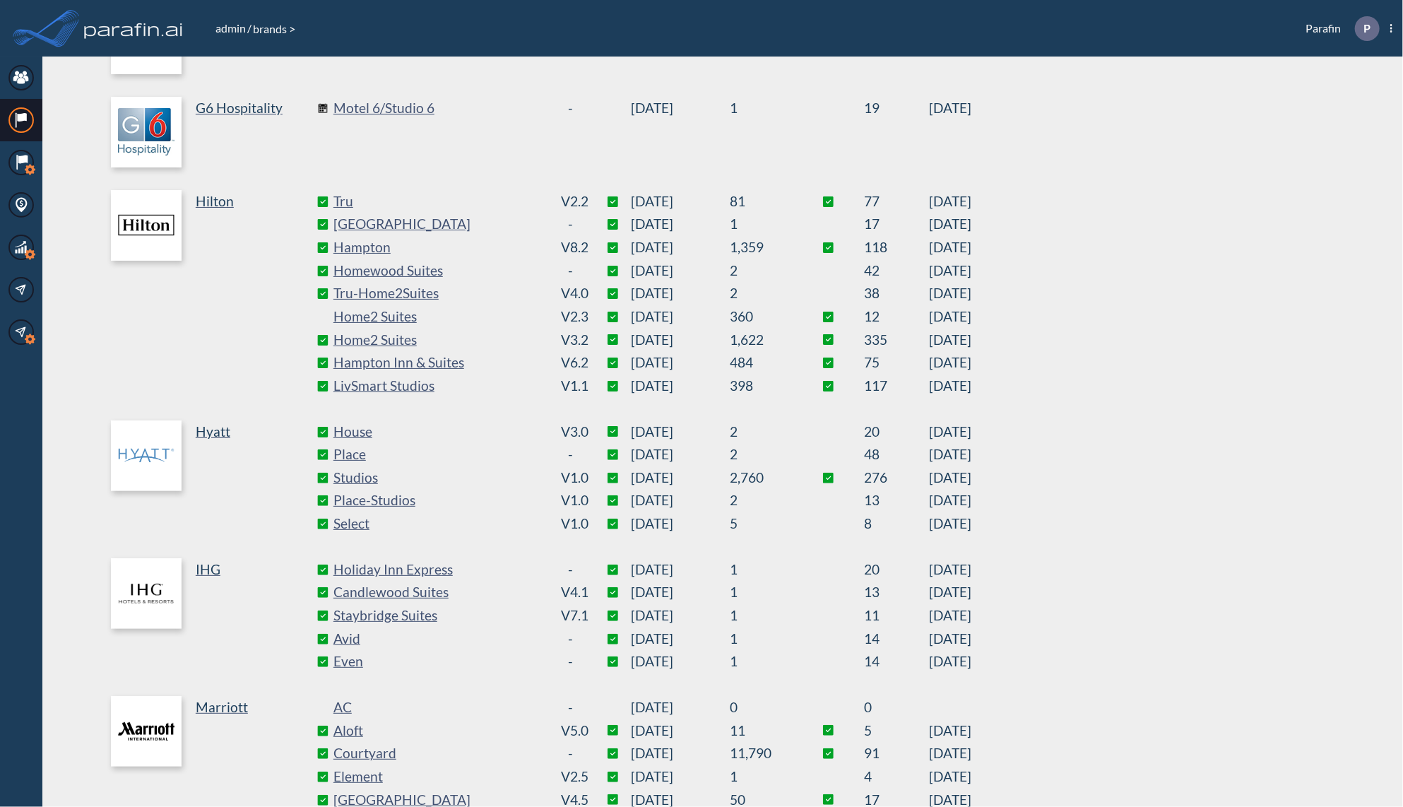
click at [81, 28] on img at bounding box center [133, 28] width 105 height 28
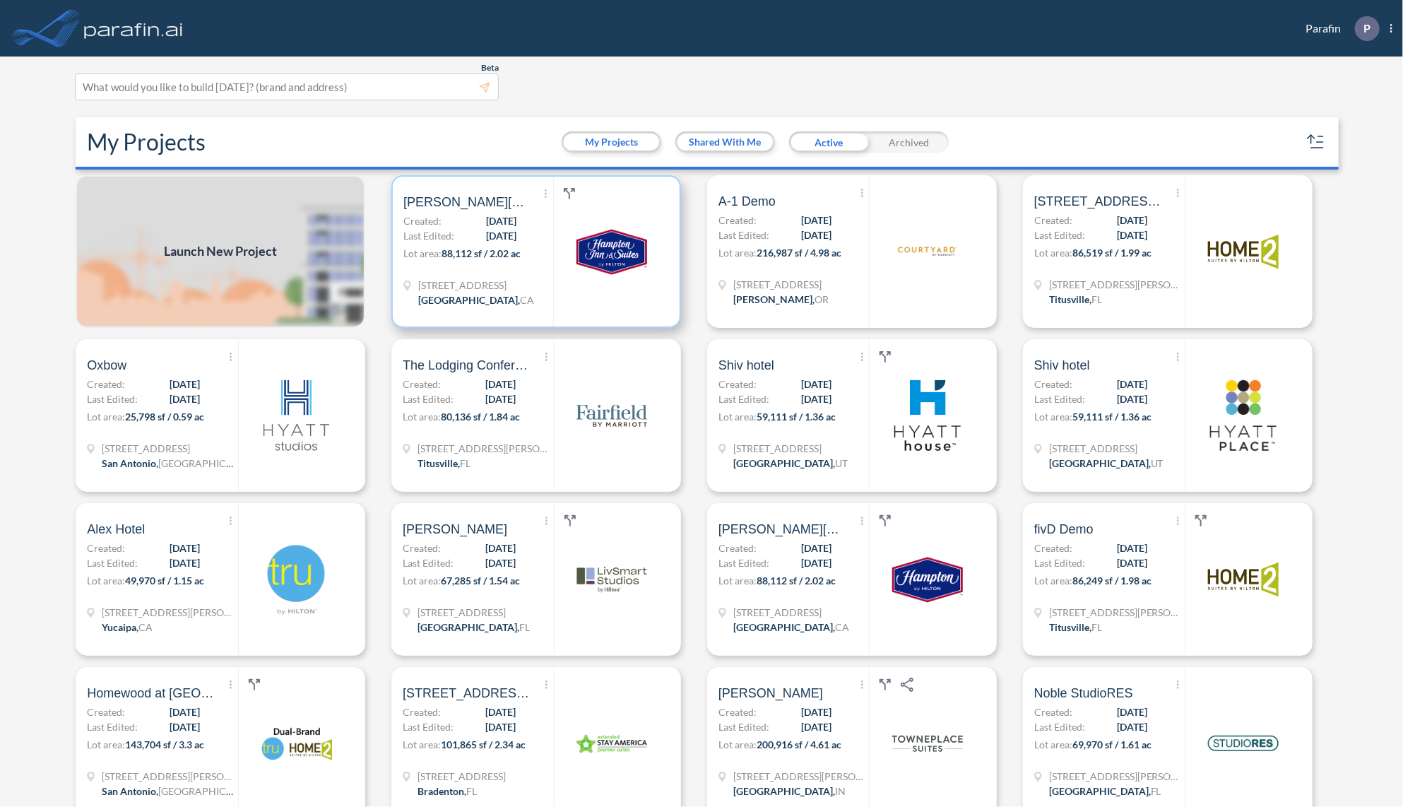
click at [495, 273] on div "Show More Created with sketchtool. Archive Reports Share a copy Bolthouse Hotel…" at bounding box center [478, 252] width 150 height 150
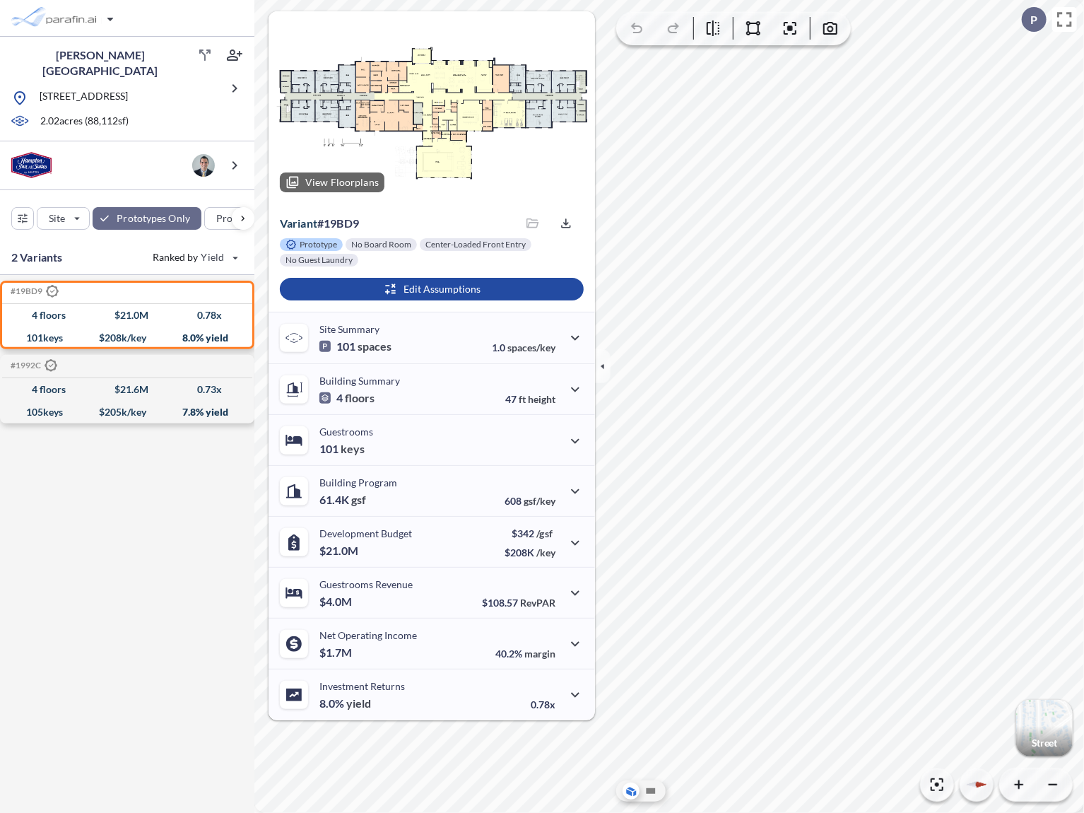
click at [445, 93] on div at bounding box center [431, 107] width 326 height 192
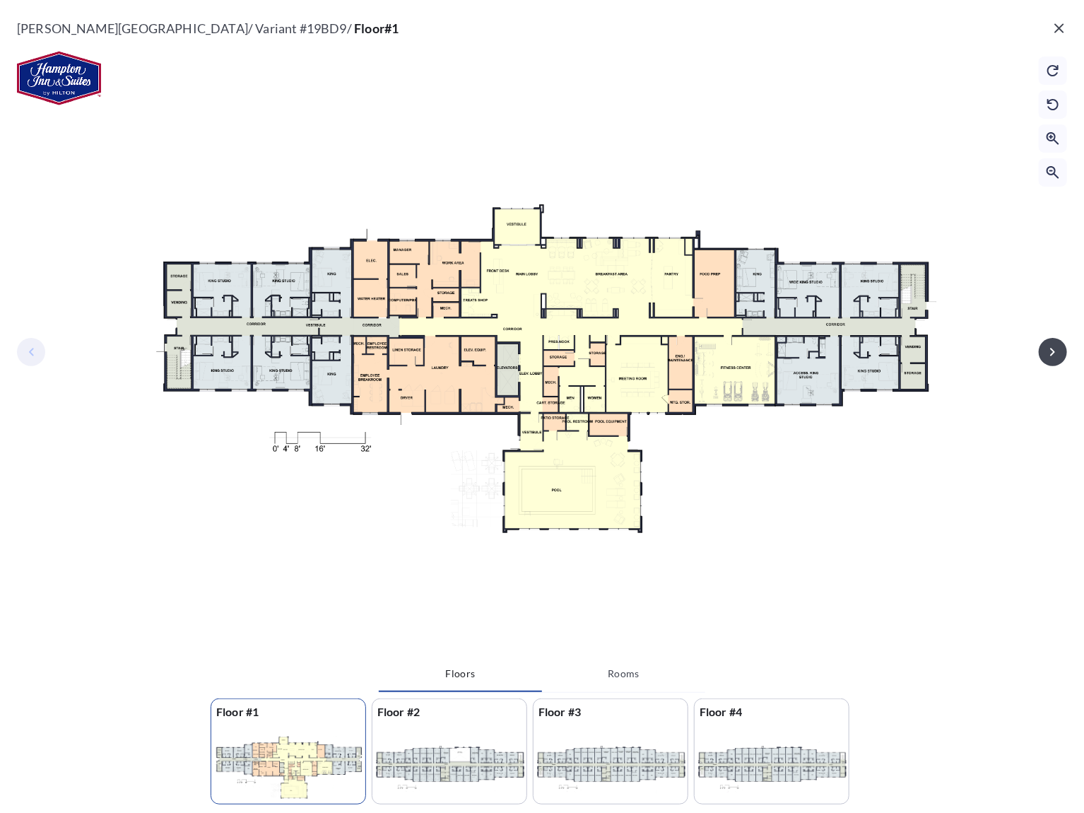
click at [1050, 26] on button "button" at bounding box center [1059, 28] width 28 height 28
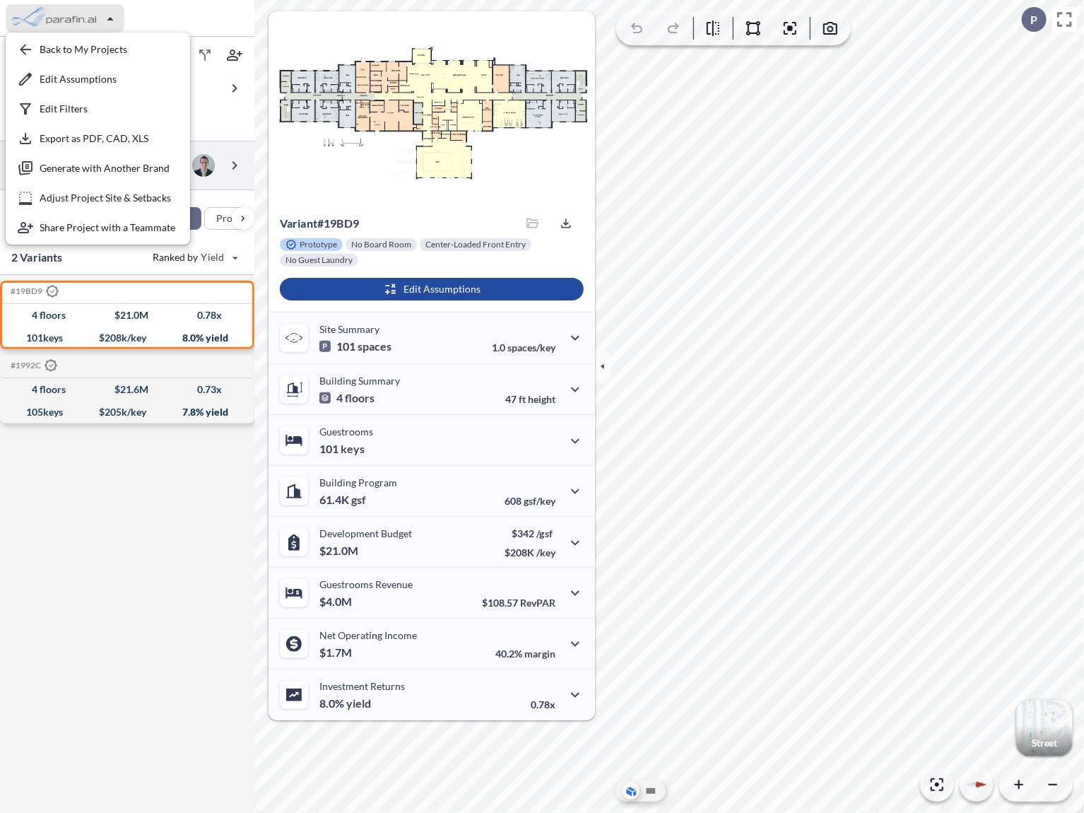
click at [201, 659] on div "#19BD9 .st0{fill:#fff;stroke:#000;stroke-width:35;stroke-linecap:round;stroke-m…" at bounding box center [127, 546] width 254 height 543
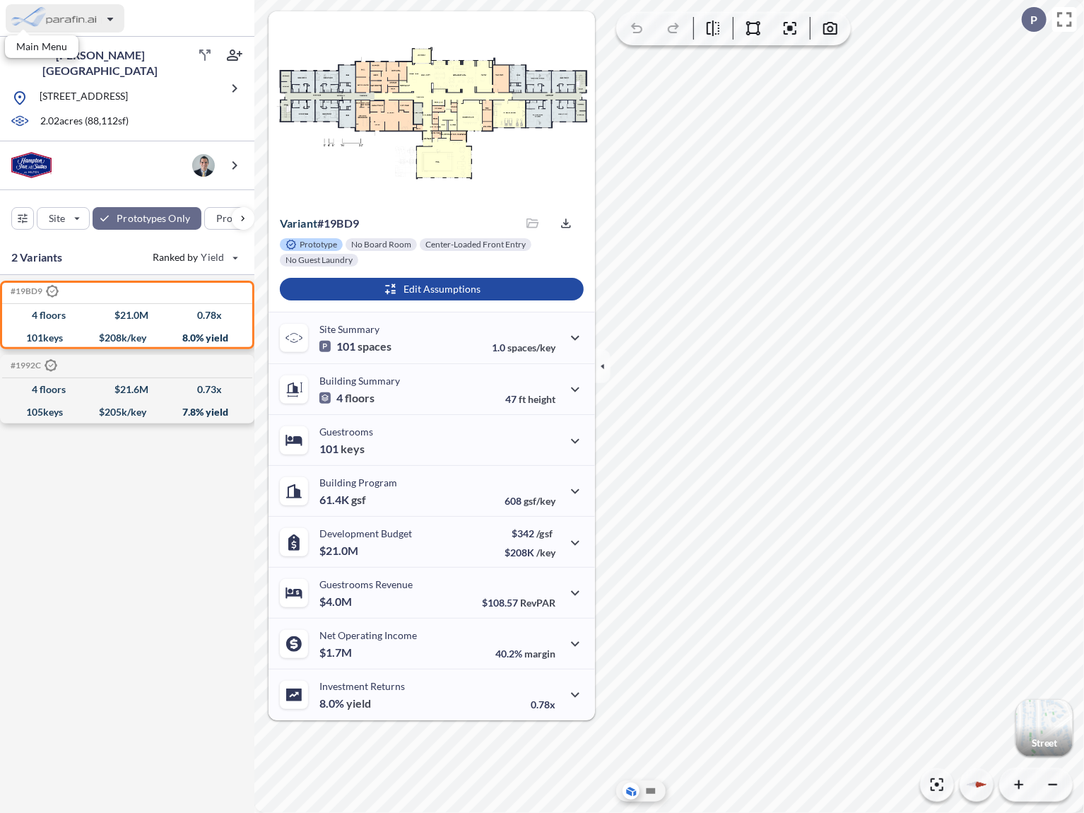
click at [67, 4] on div "button" at bounding box center [65, 18] width 119 height 28
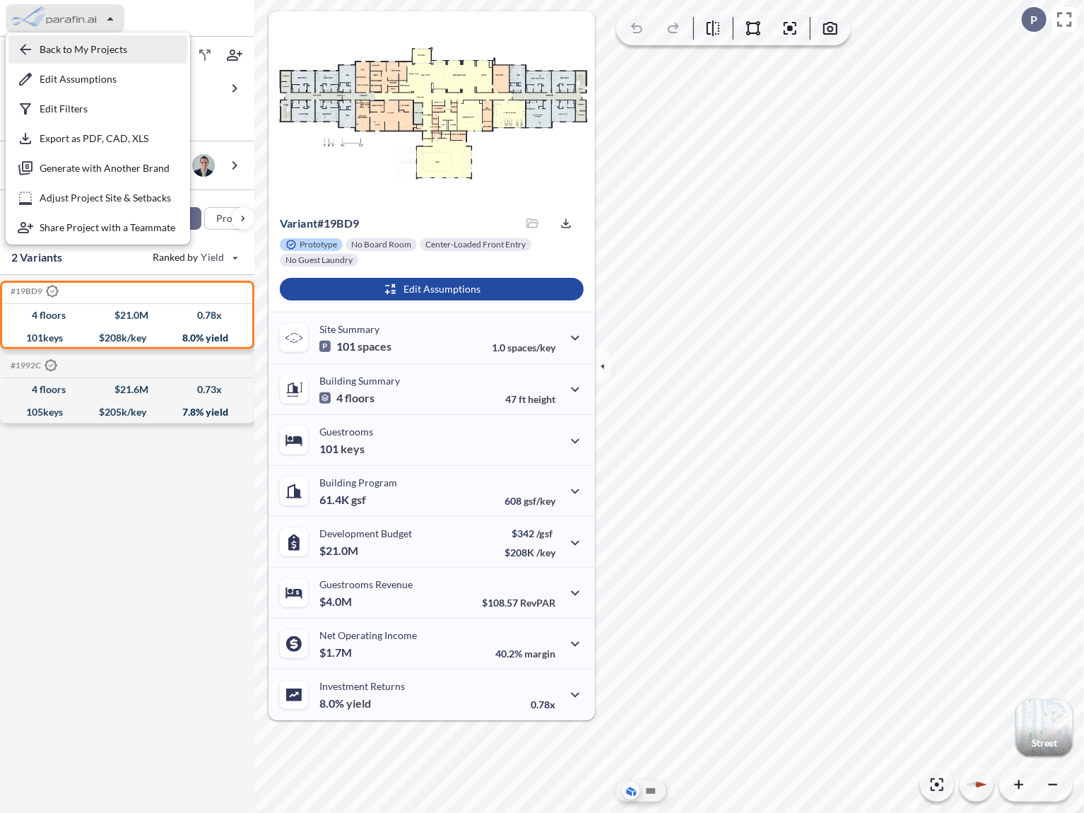
click at [58, 41] on div "button" at bounding box center [97, 49] width 179 height 28
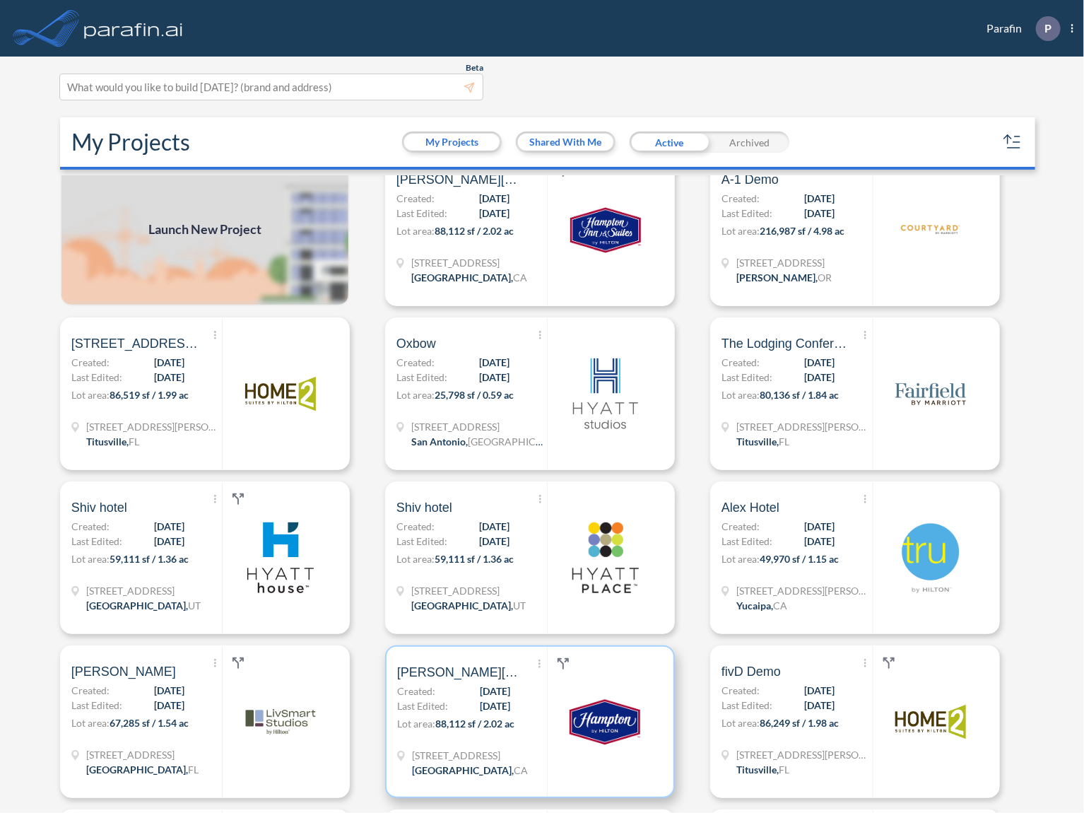
scroll to position [57, 0]
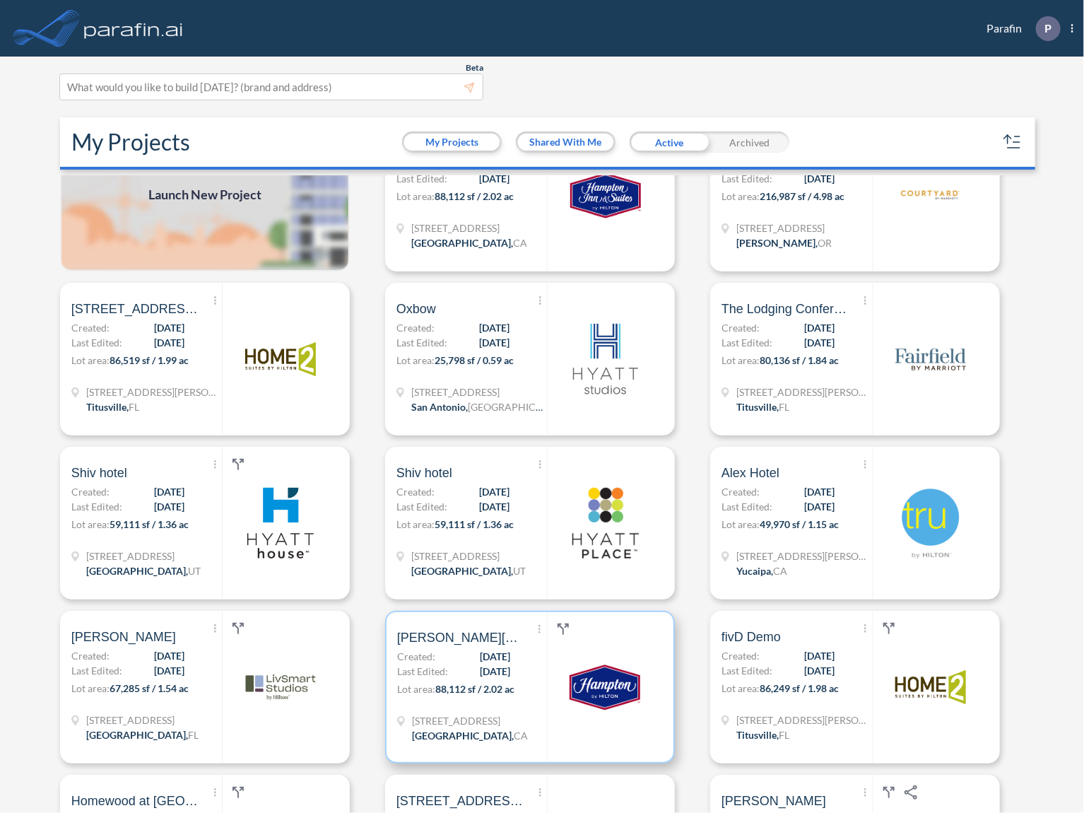
click at [497, 716] on span "3443 Buena Vista Rd" at bounding box center [470, 720] width 116 height 15
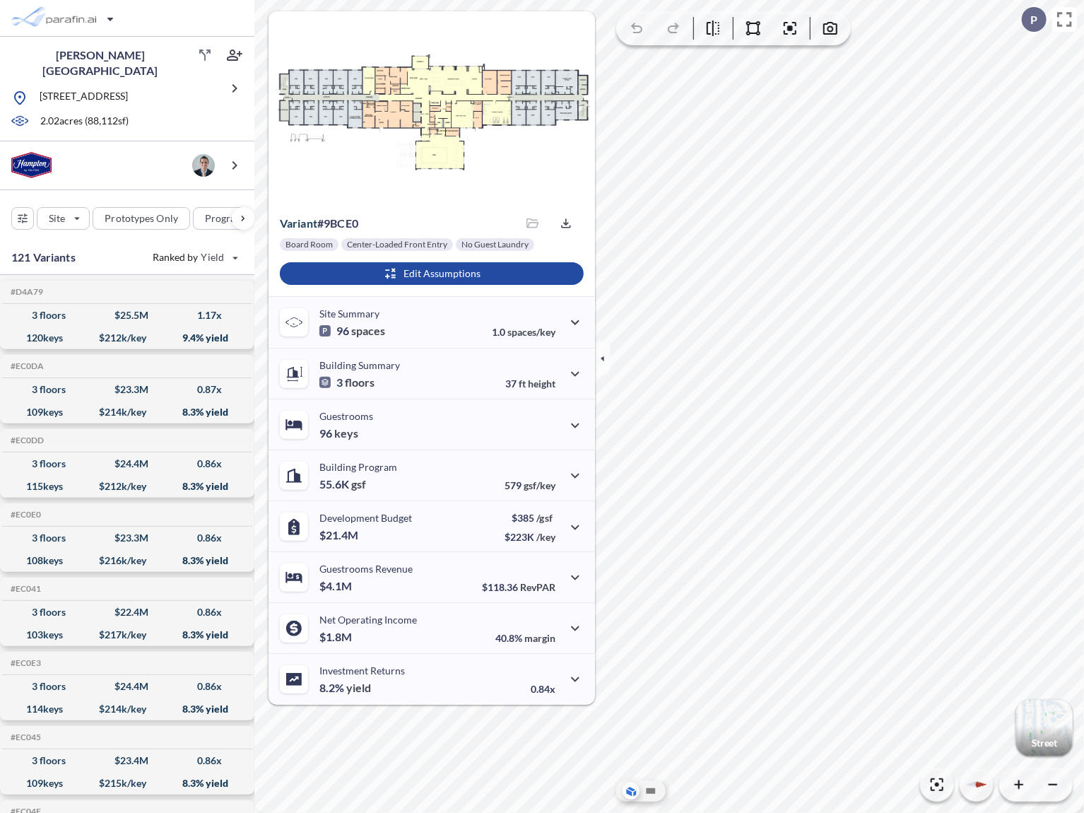
click at [439, 110] on div at bounding box center [431, 107] width 326 height 192
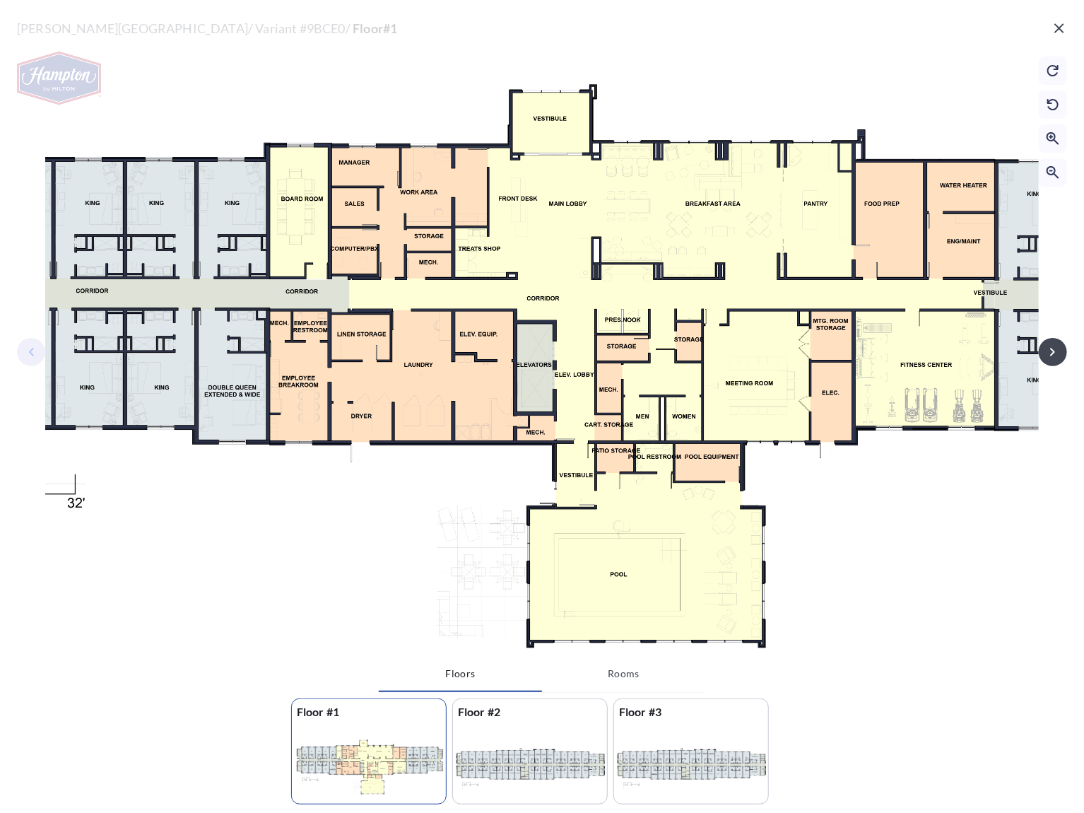
drag, startPoint x: 796, startPoint y: 586, endPoint x: 924, endPoint y: 563, distance: 130.7
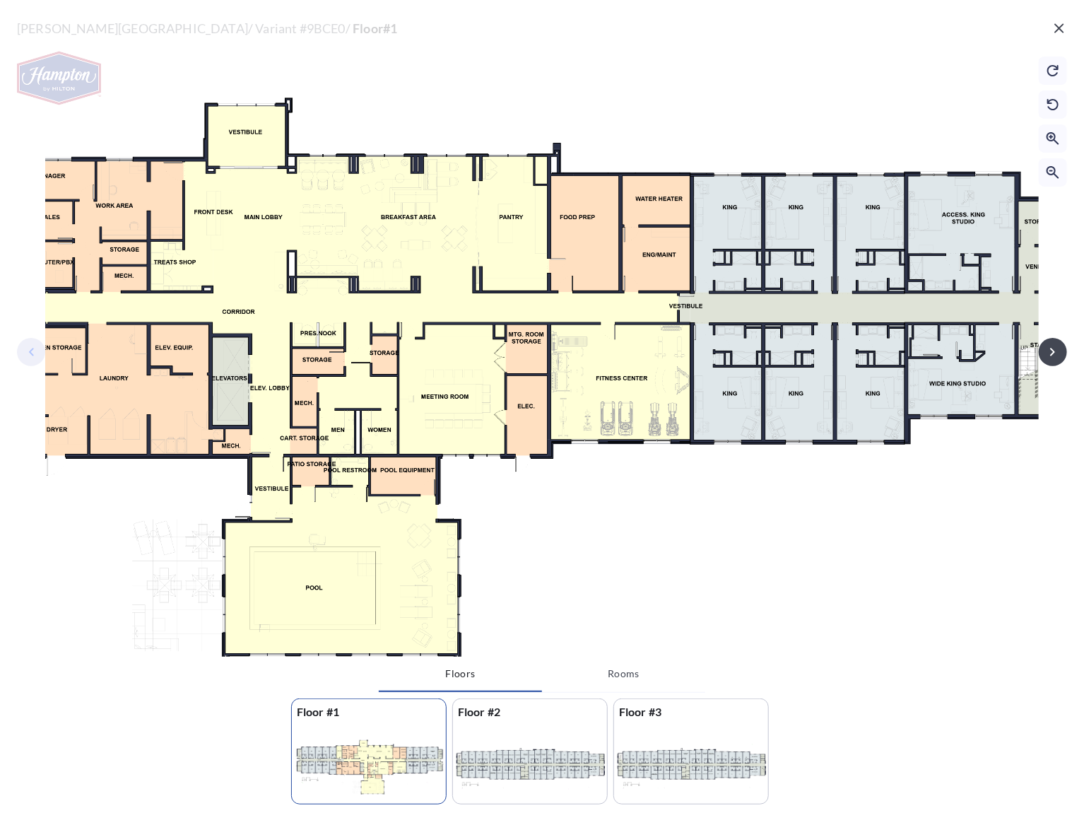
drag, startPoint x: 924, startPoint y: 563, endPoint x: 608, endPoint y: 579, distance: 316.2
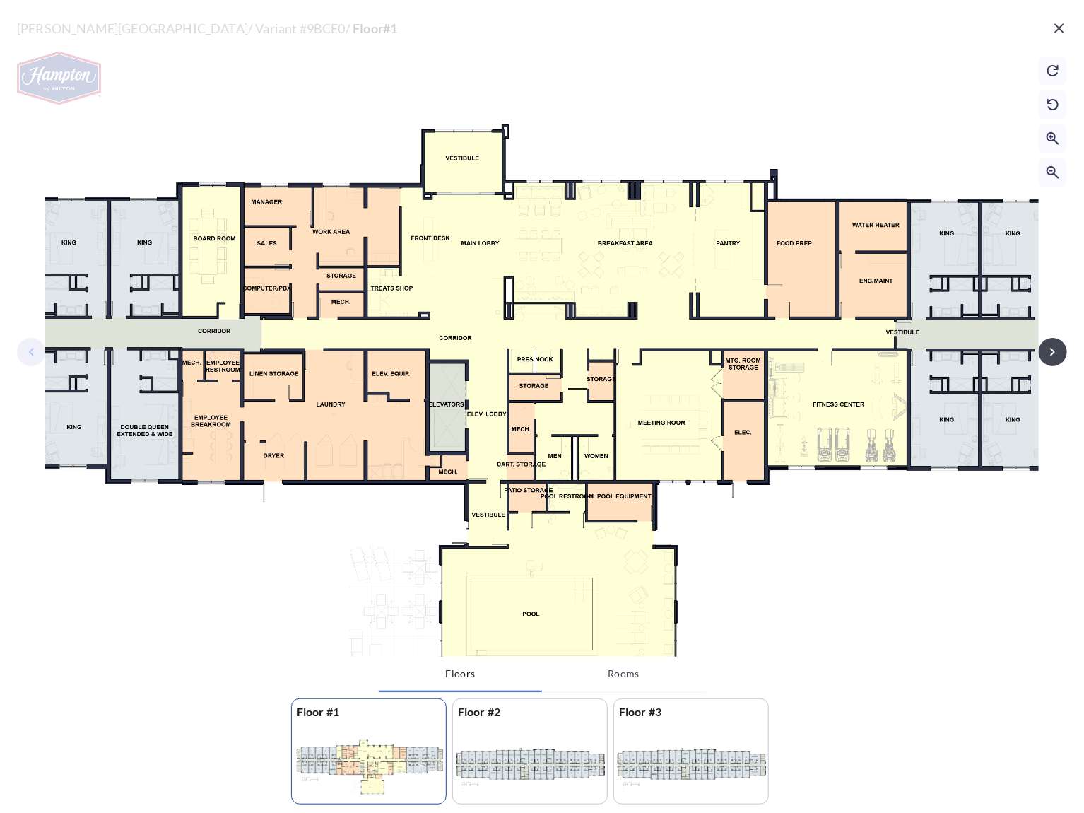
drag, startPoint x: 408, startPoint y: 500, endPoint x: 616, endPoint y: 523, distance: 209.7
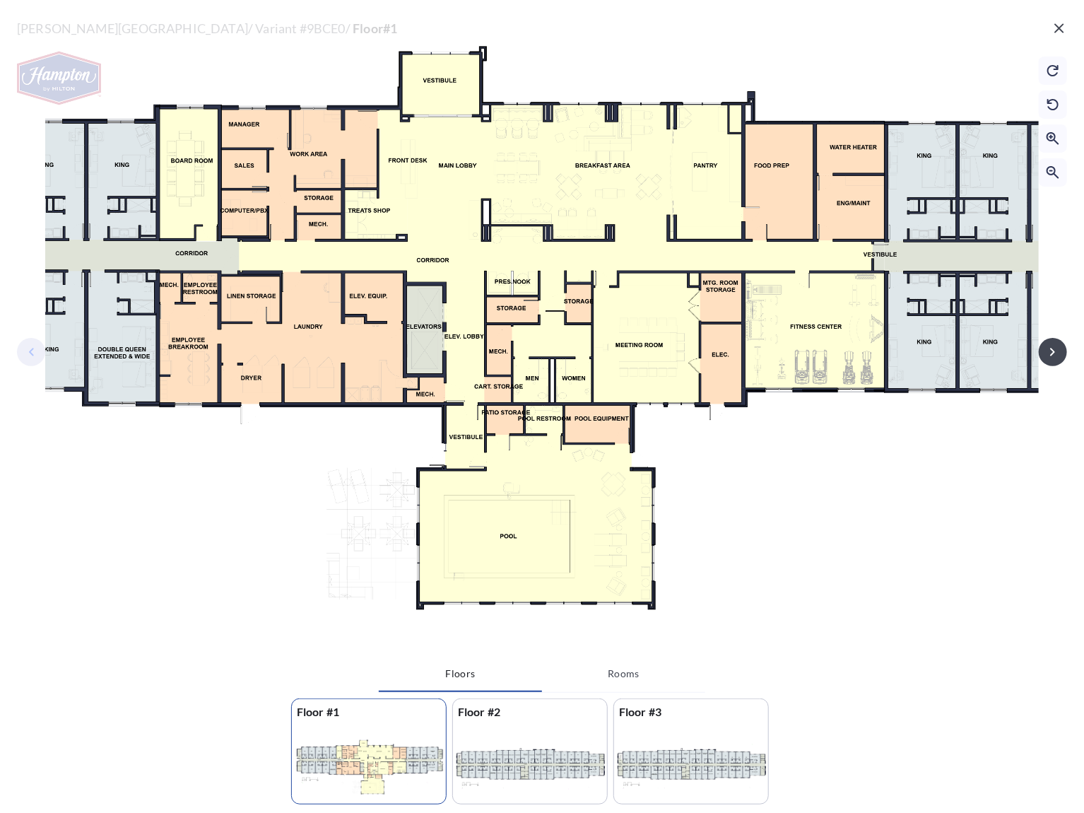
drag, startPoint x: 592, startPoint y: 480, endPoint x: 577, endPoint y: 413, distance: 68.9
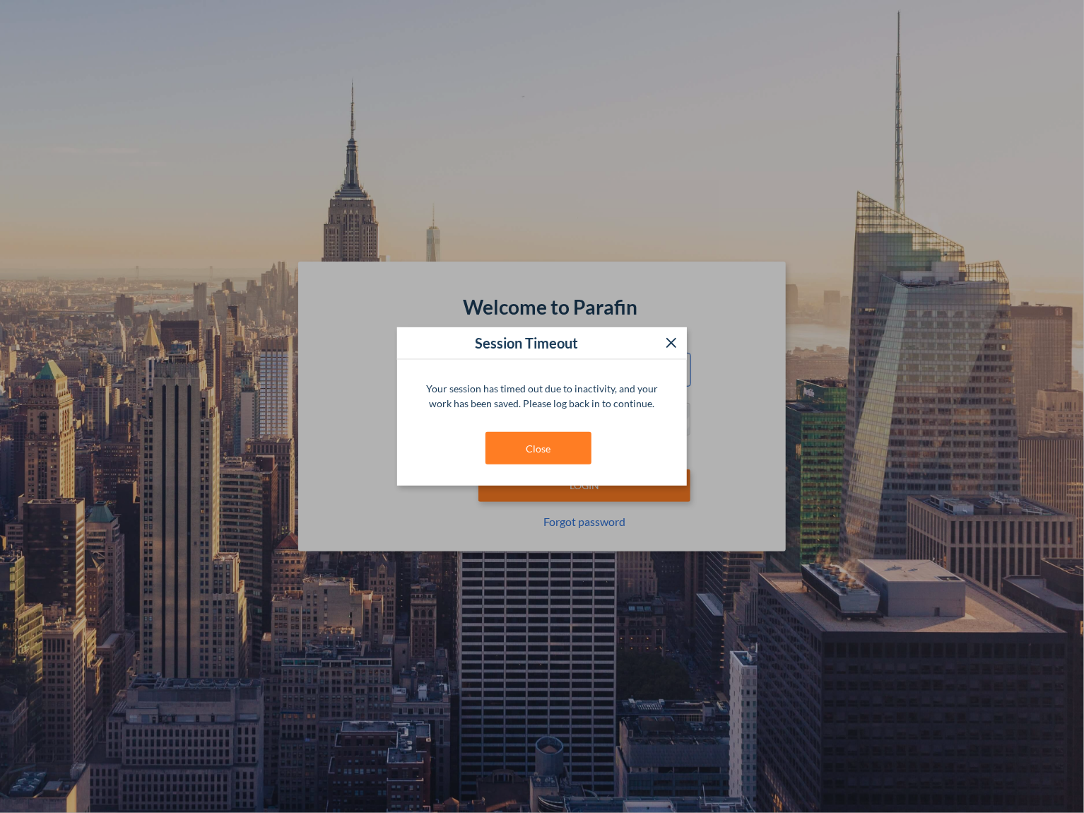
type input "**********"
